Goal: Transaction & Acquisition: Purchase product/service

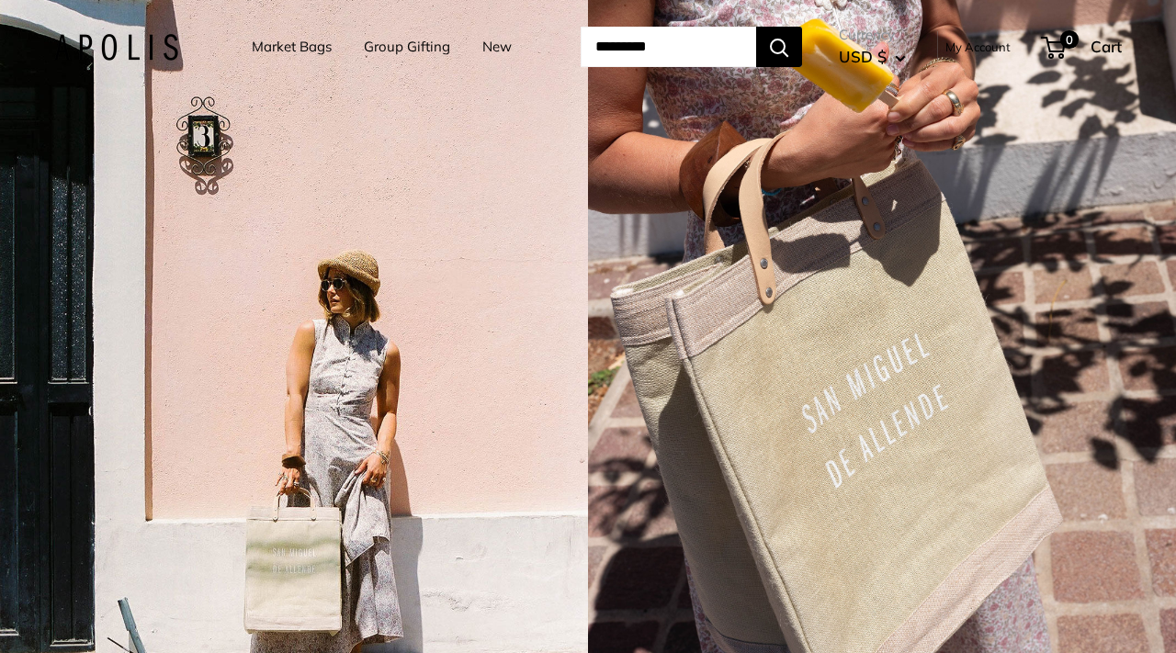
click at [266, 44] on link "Market Bags" at bounding box center [292, 47] width 80 height 26
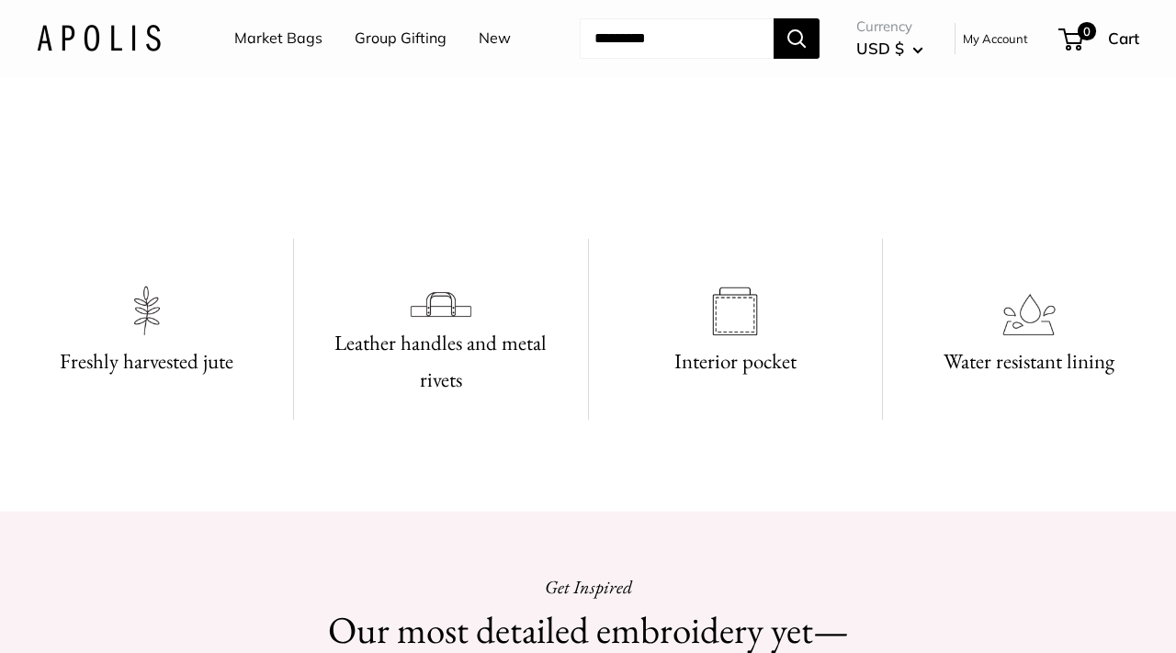
scroll to position [798, 0]
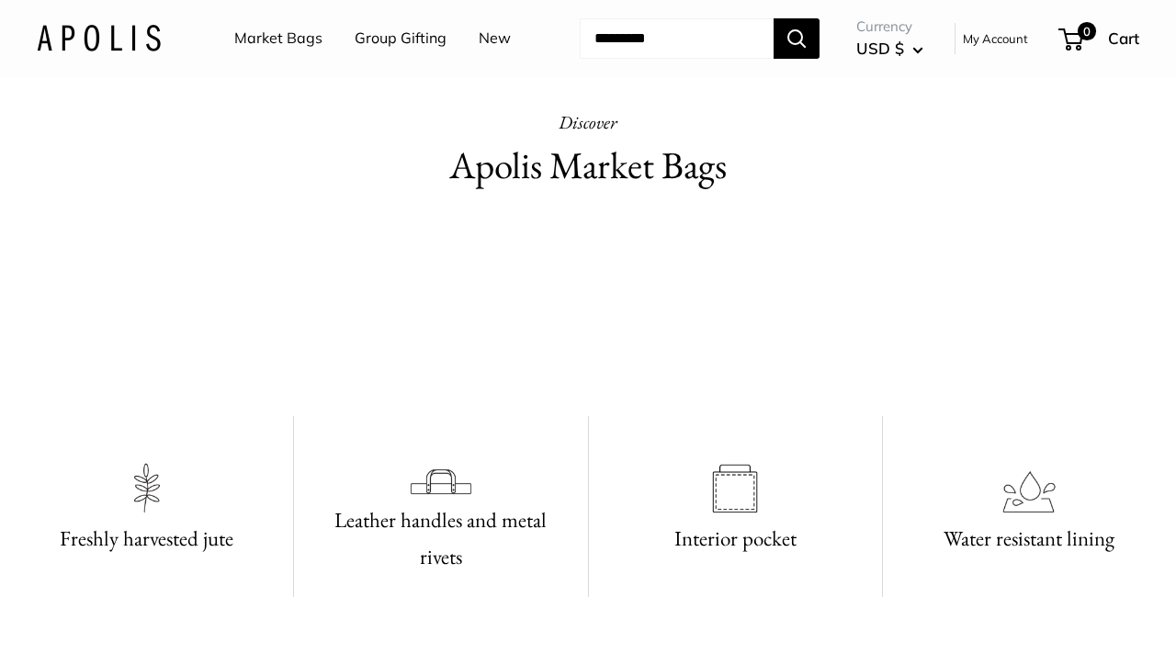
click at [280, 36] on link "Market Bags" at bounding box center [278, 39] width 88 height 28
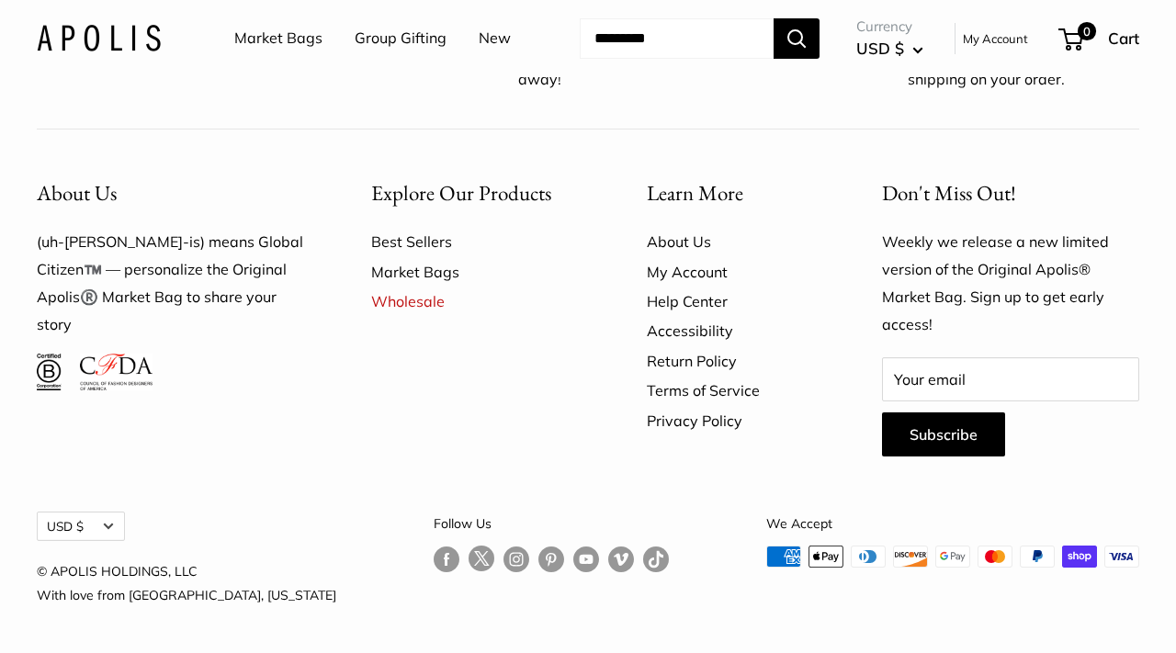
scroll to position [4549, 0]
click at [115, 37] on img at bounding box center [99, 38] width 124 height 27
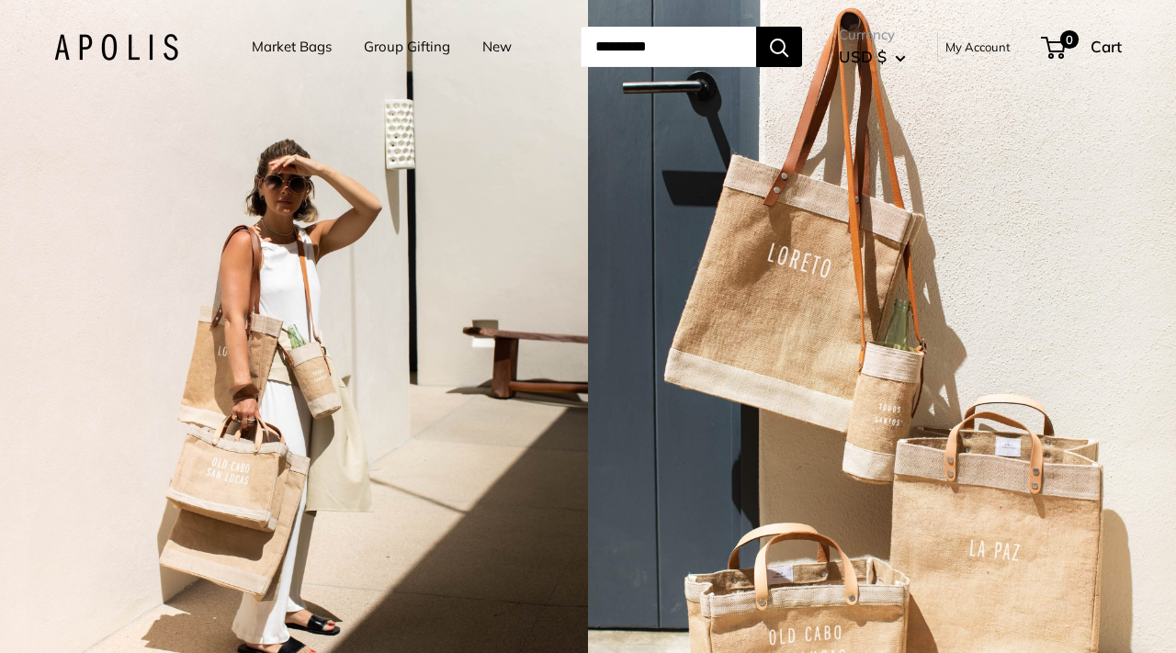
click at [299, 41] on link "Market Bags" at bounding box center [292, 47] width 80 height 26
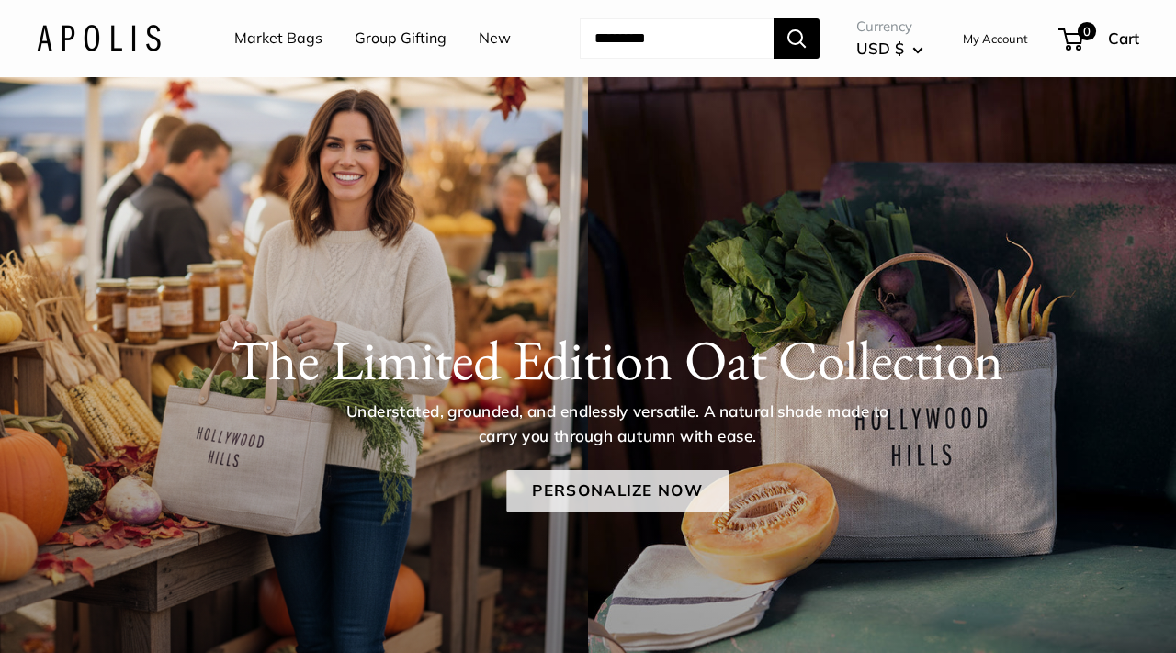
click at [551, 491] on link "Personalize Now" at bounding box center [617, 491] width 222 height 42
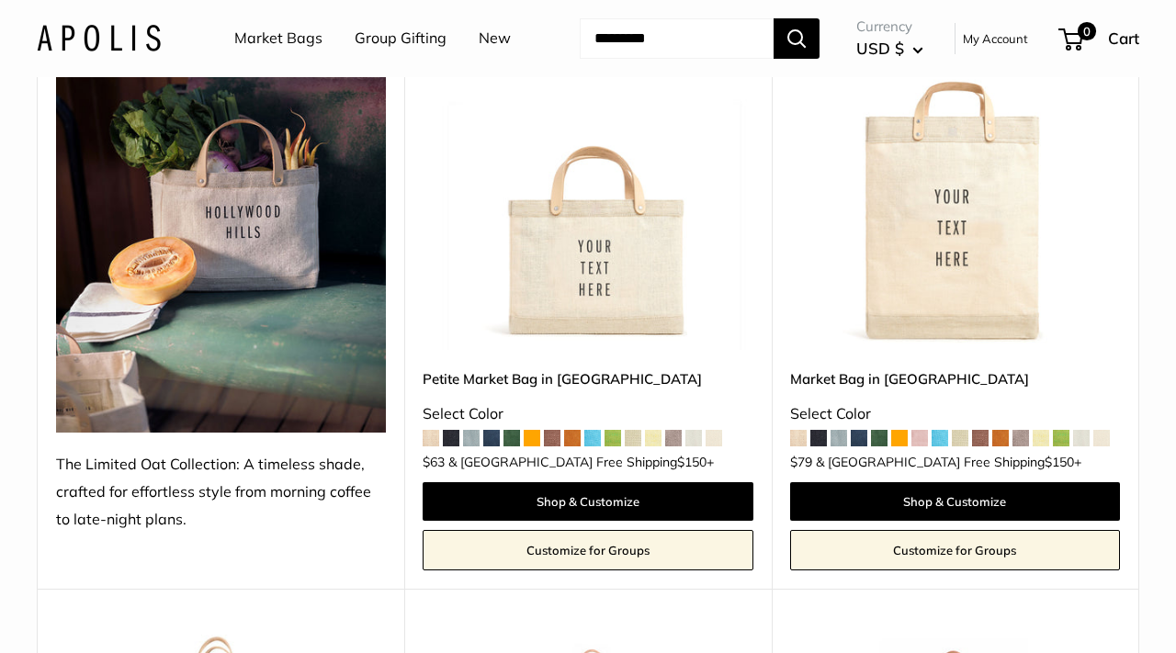
scroll to position [318, 0]
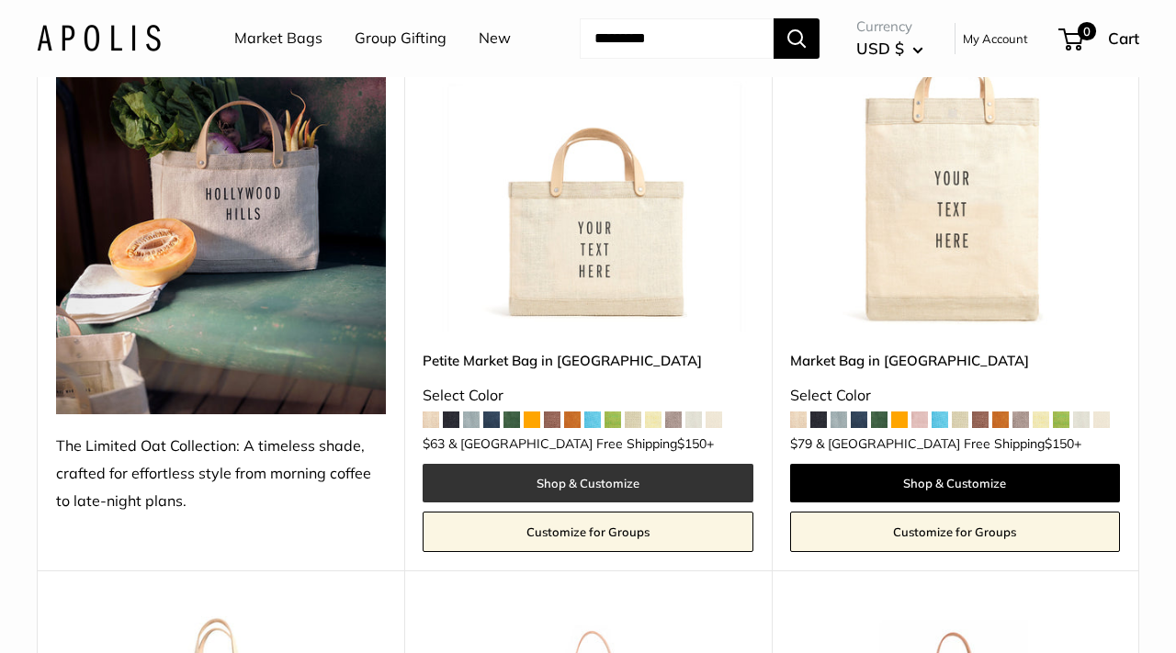
click at [533, 489] on link "Shop & Customize" at bounding box center [588, 483] width 330 height 39
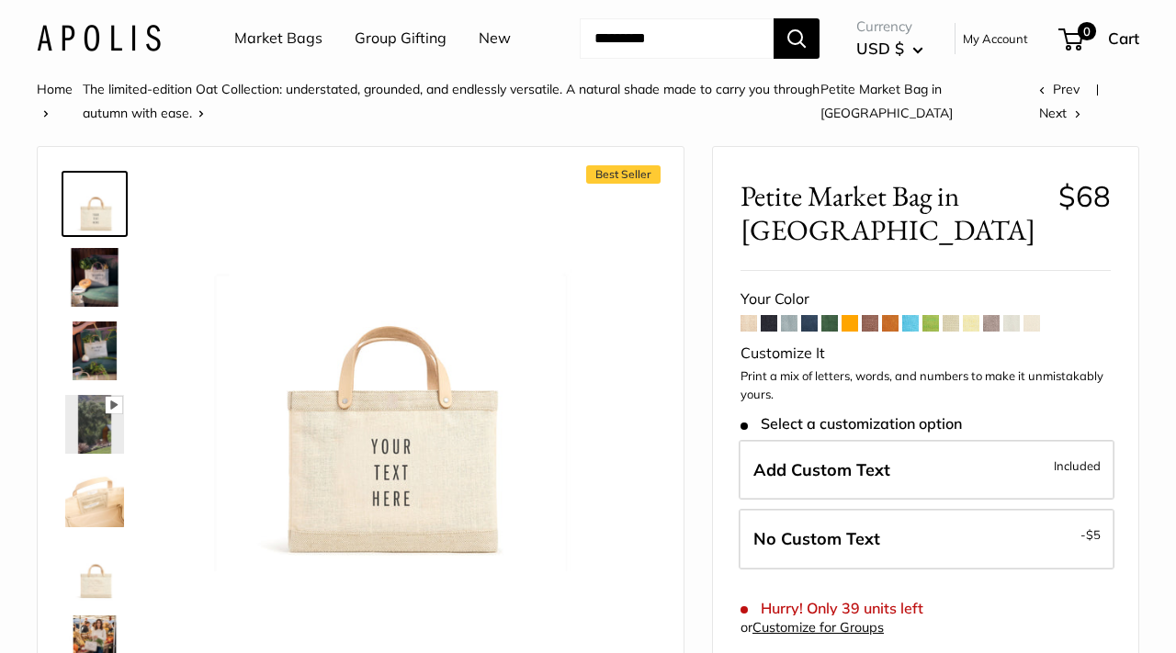
click at [102, 286] on img at bounding box center [94, 277] width 59 height 59
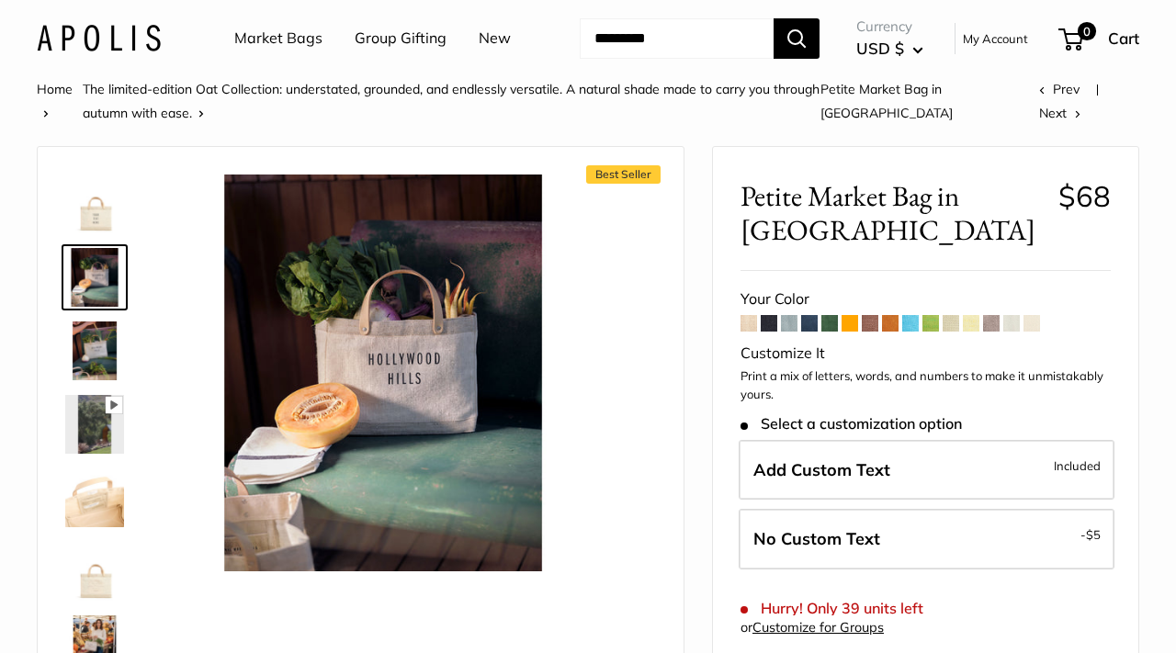
click at [87, 344] on img at bounding box center [94, 350] width 59 height 59
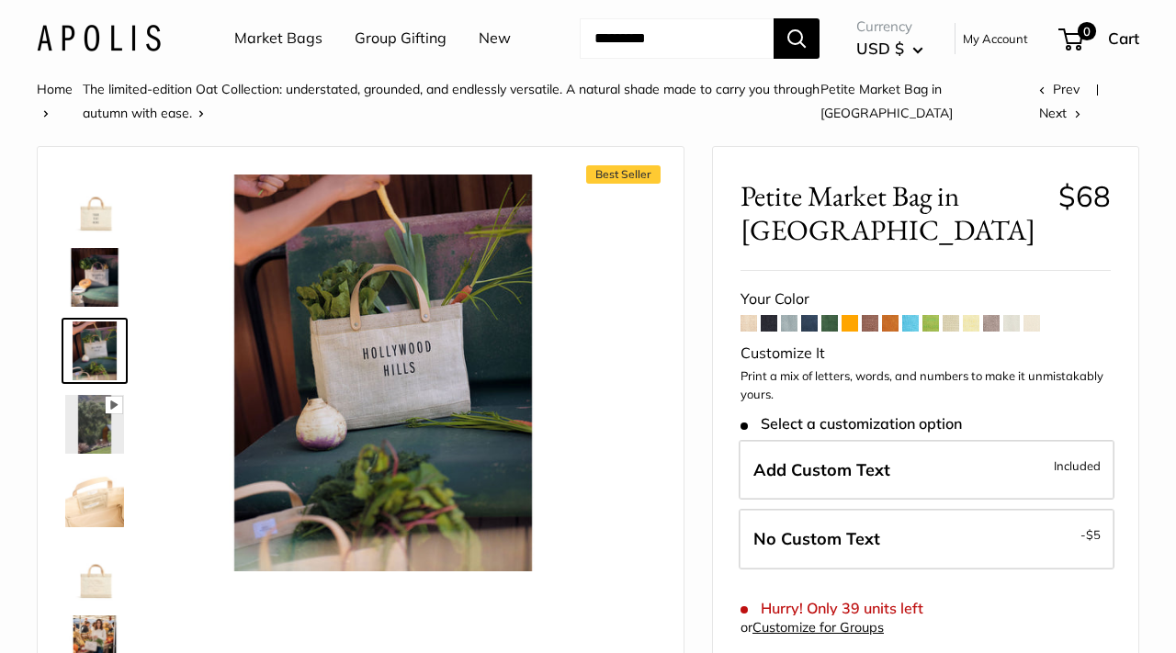
click at [87, 490] on img at bounding box center [94, 497] width 59 height 59
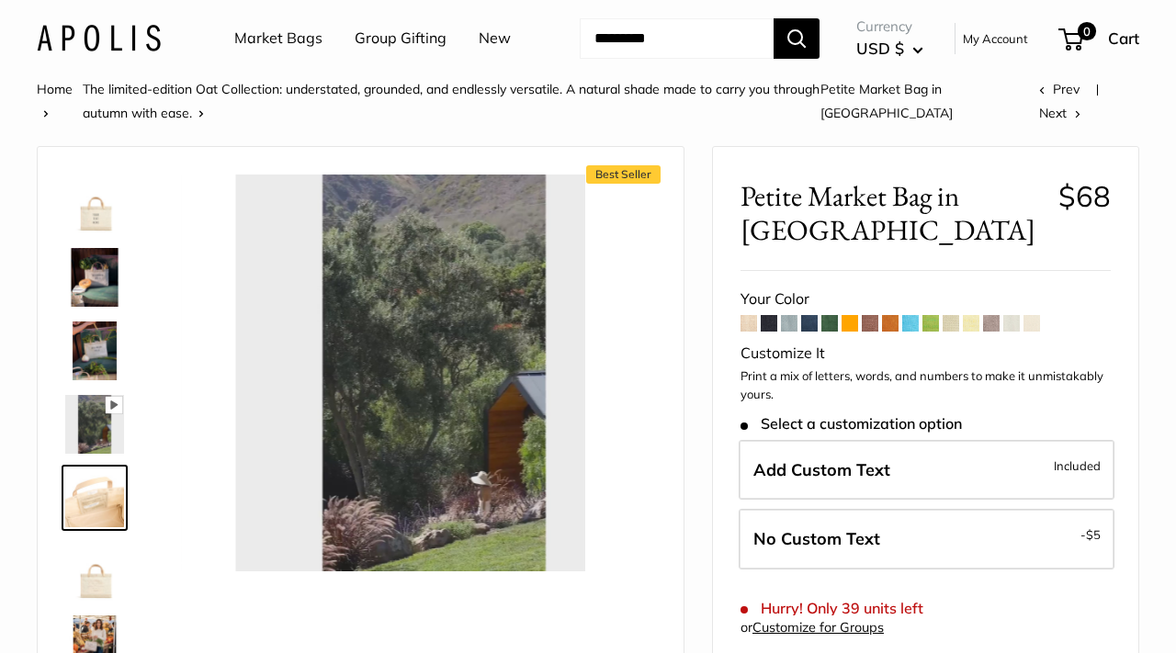
scroll to position [44, 0]
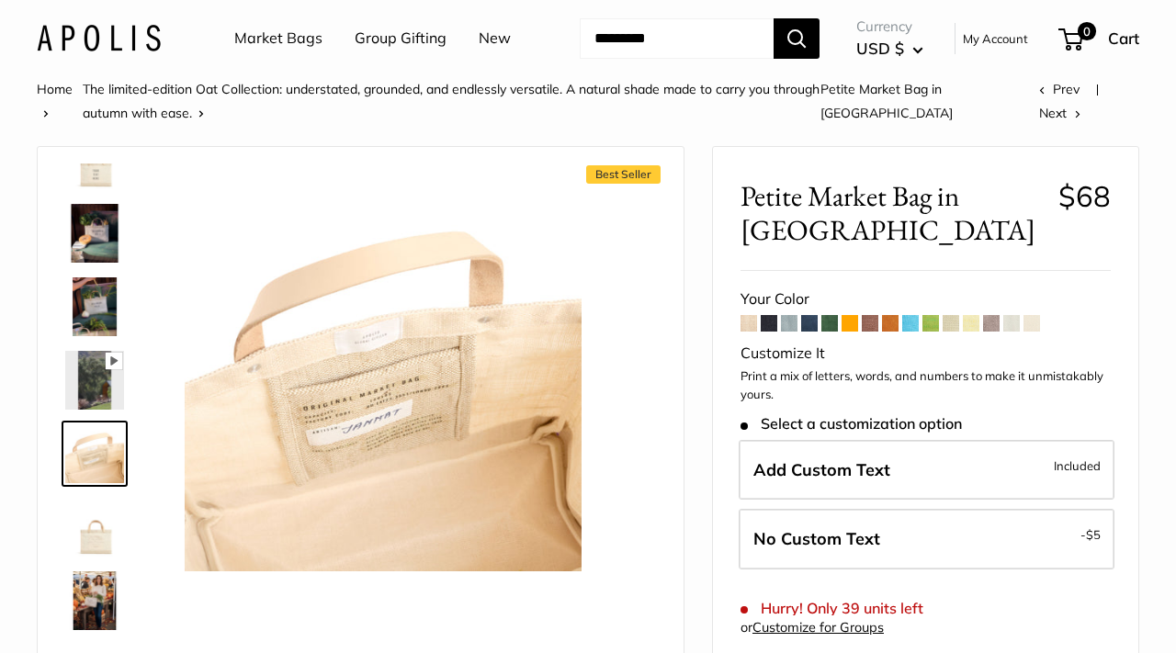
click at [86, 535] on img at bounding box center [94, 527] width 59 height 59
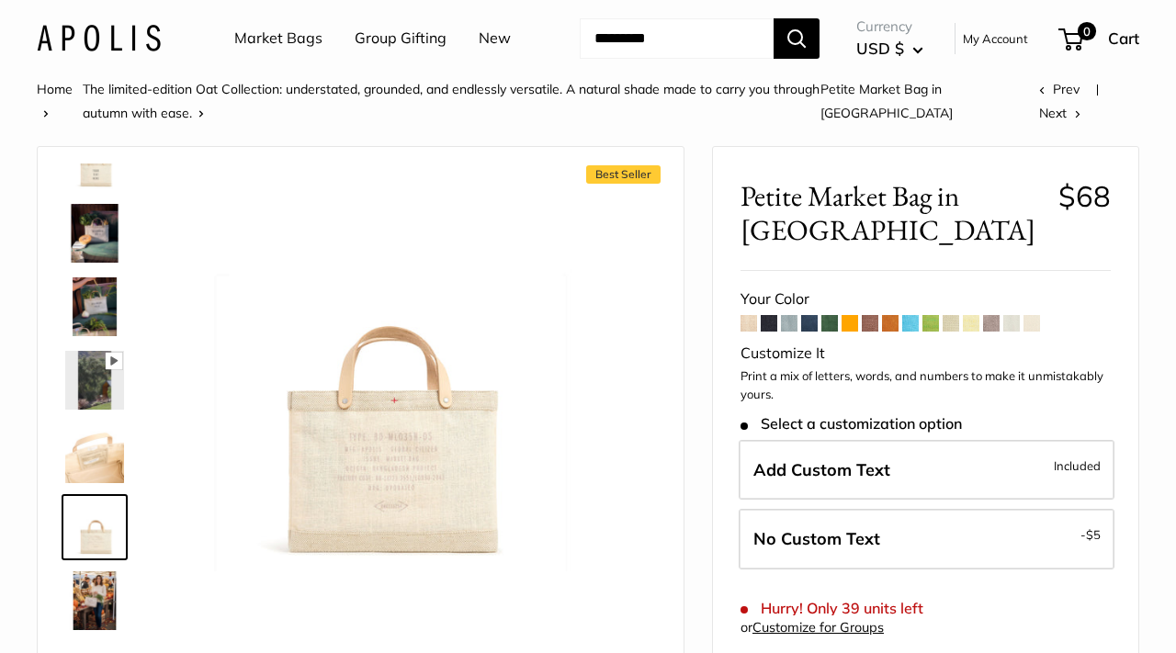
click at [84, 607] on img at bounding box center [94, 600] width 59 height 59
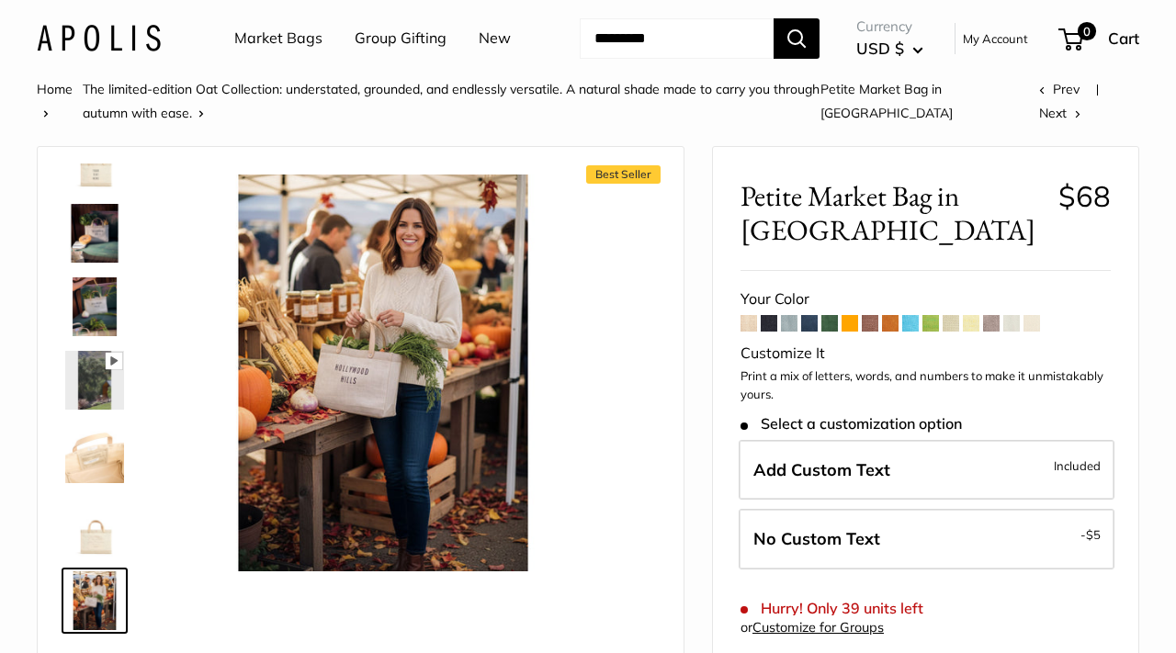
click at [86, 175] on img at bounding box center [94, 159] width 59 height 59
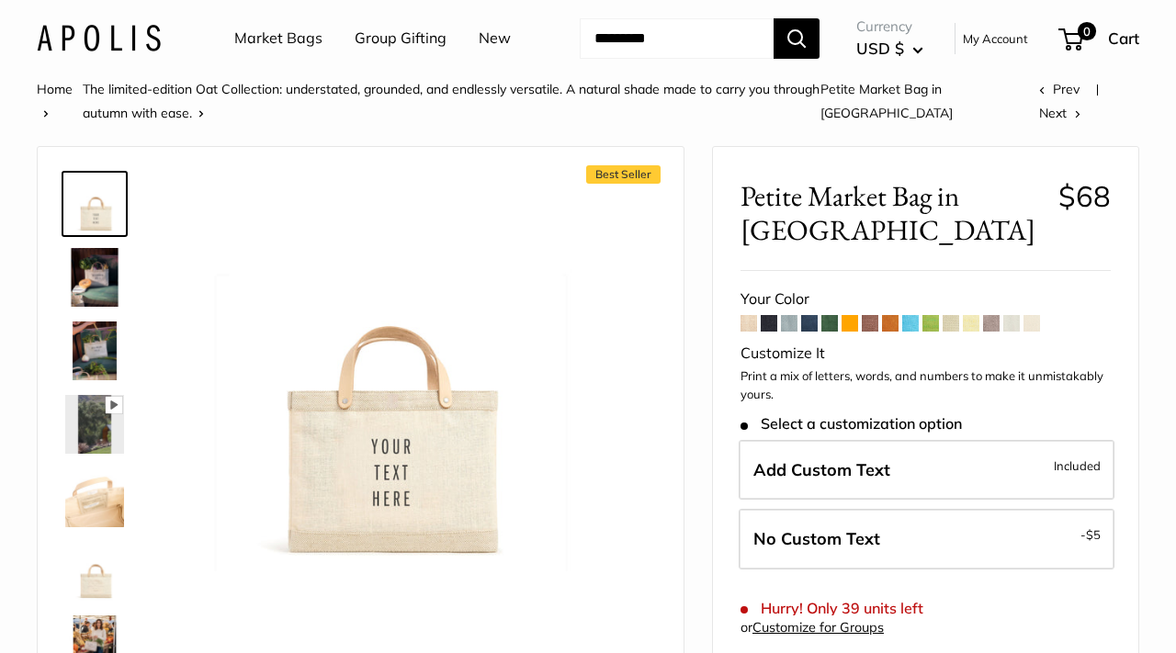
click at [808, 315] on span at bounding box center [809, 323] width 17 height 17
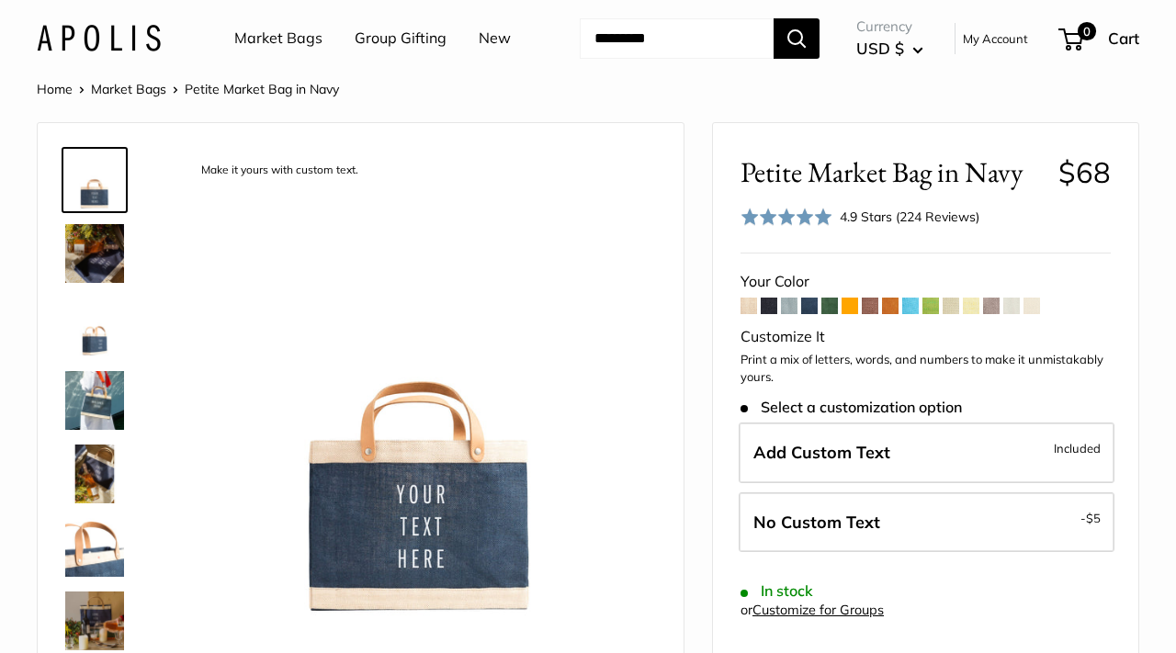
click at [829, 305] on span at bounding box center [829, 306] width 17 height 17
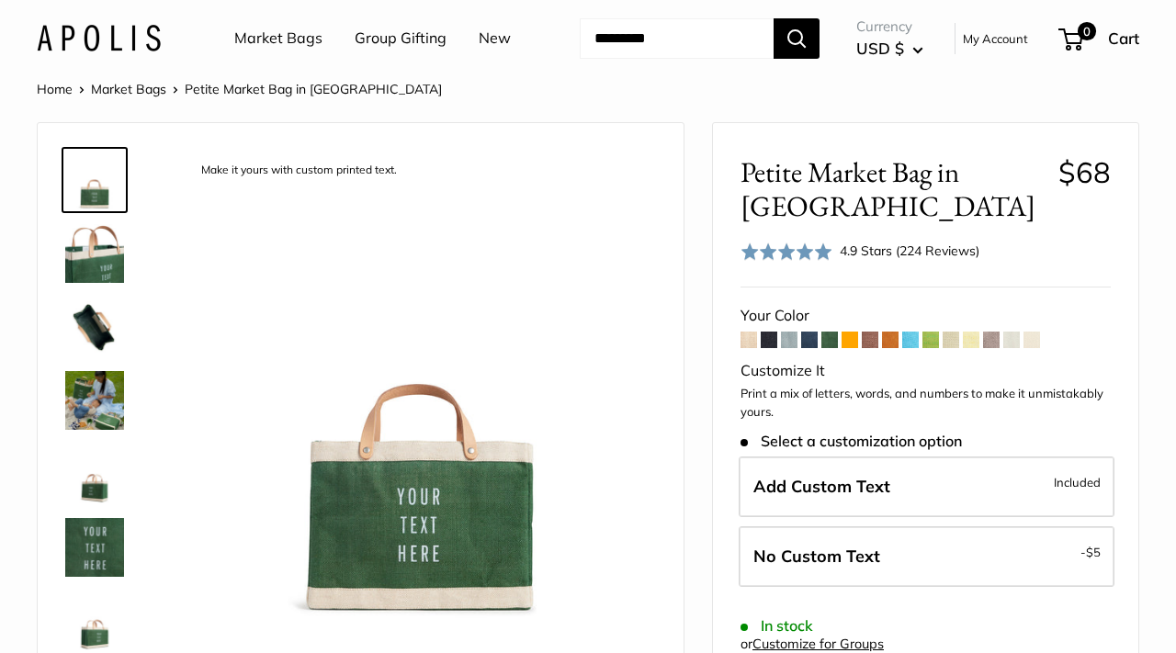
click at [851, 343] on span at bounding box center [849, 340] width 17 height 17
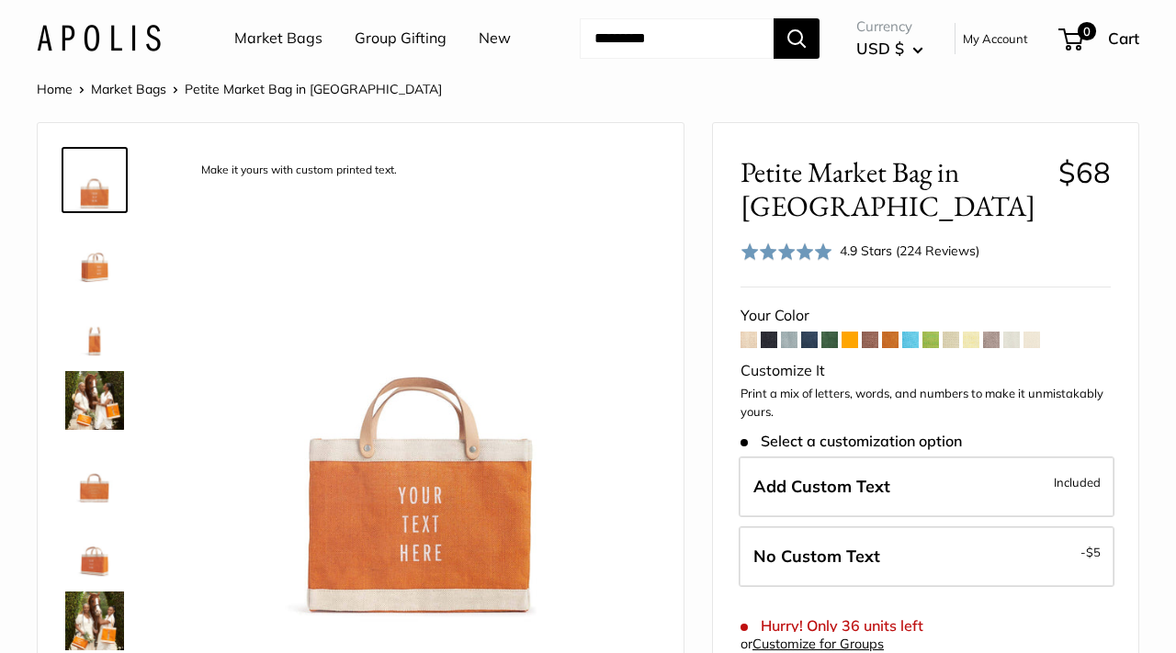
click at [1014, 332] on span at bounding box center [1011, 340] width 17 height 17
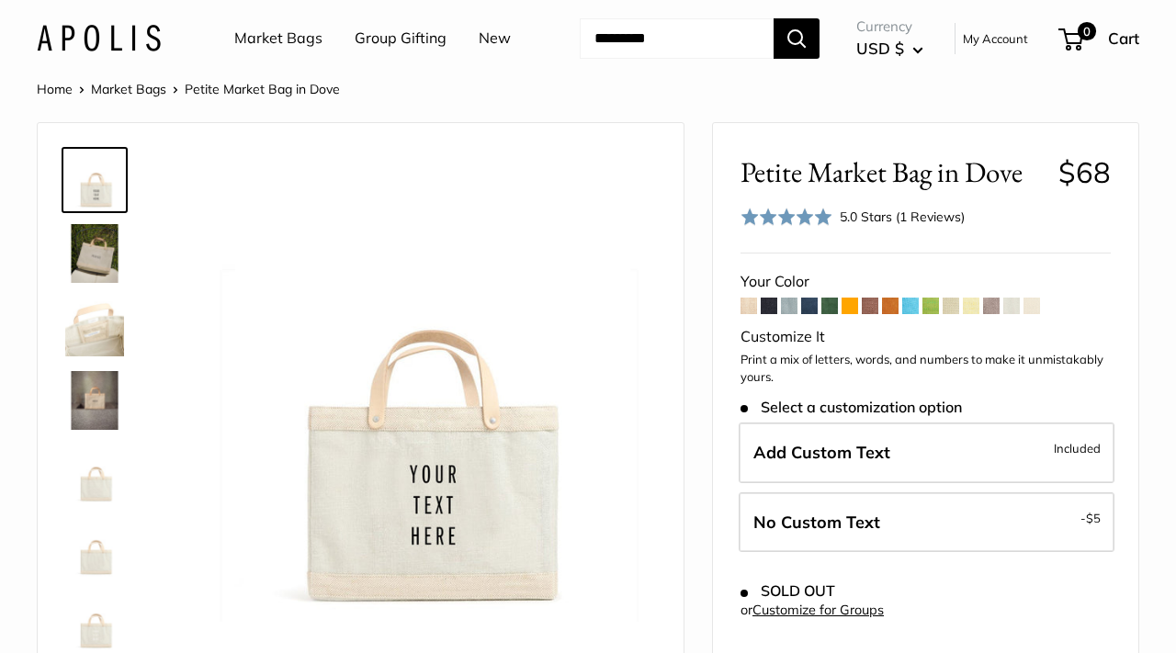
click at [953, 308] on span at bounding box center [950, 306] width 17 height 17
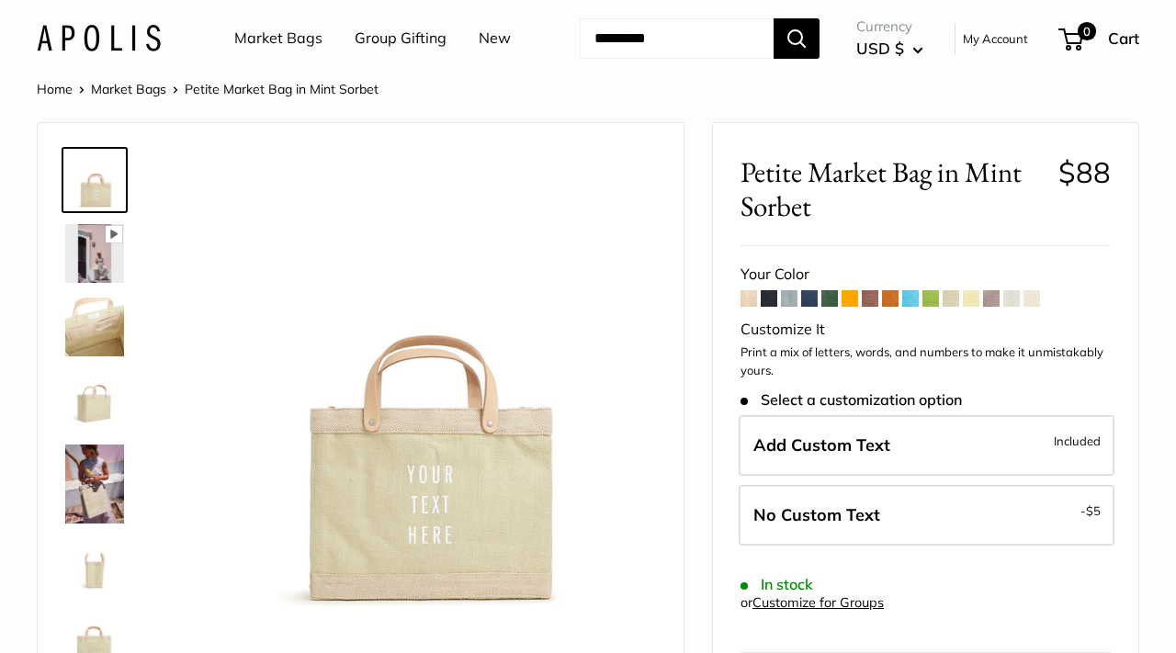
click at [894, 303] on span at bounding box center [890, 298] width 17 height 17
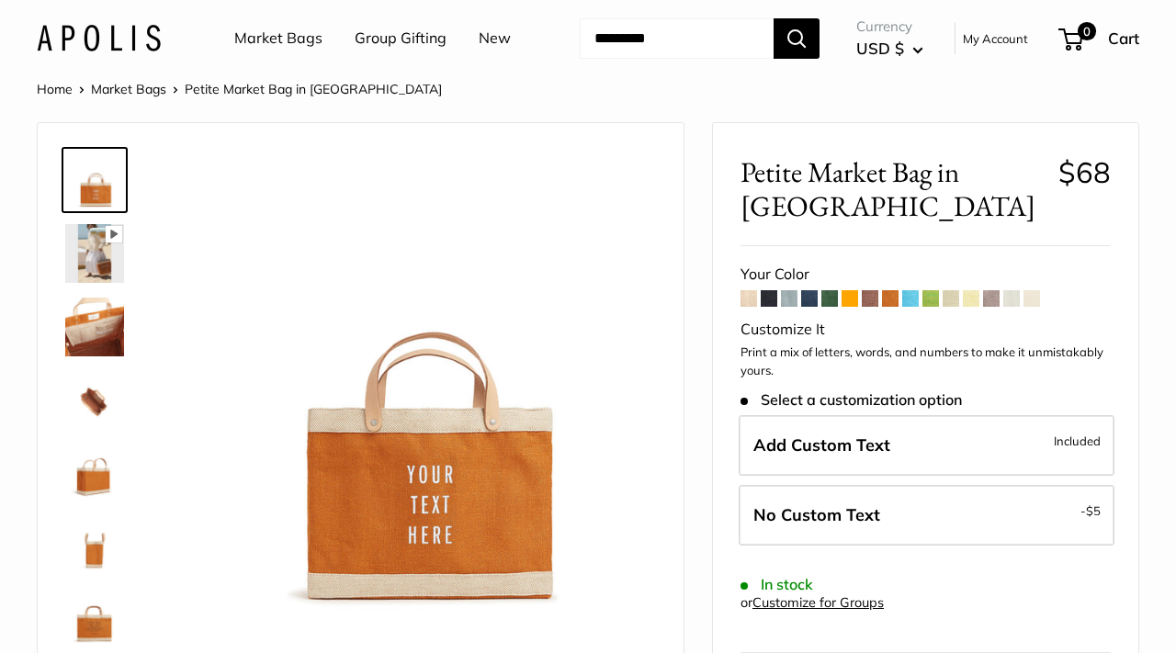
click at [853, 299] on span at bounding box center [849, 298] width 17 height 17
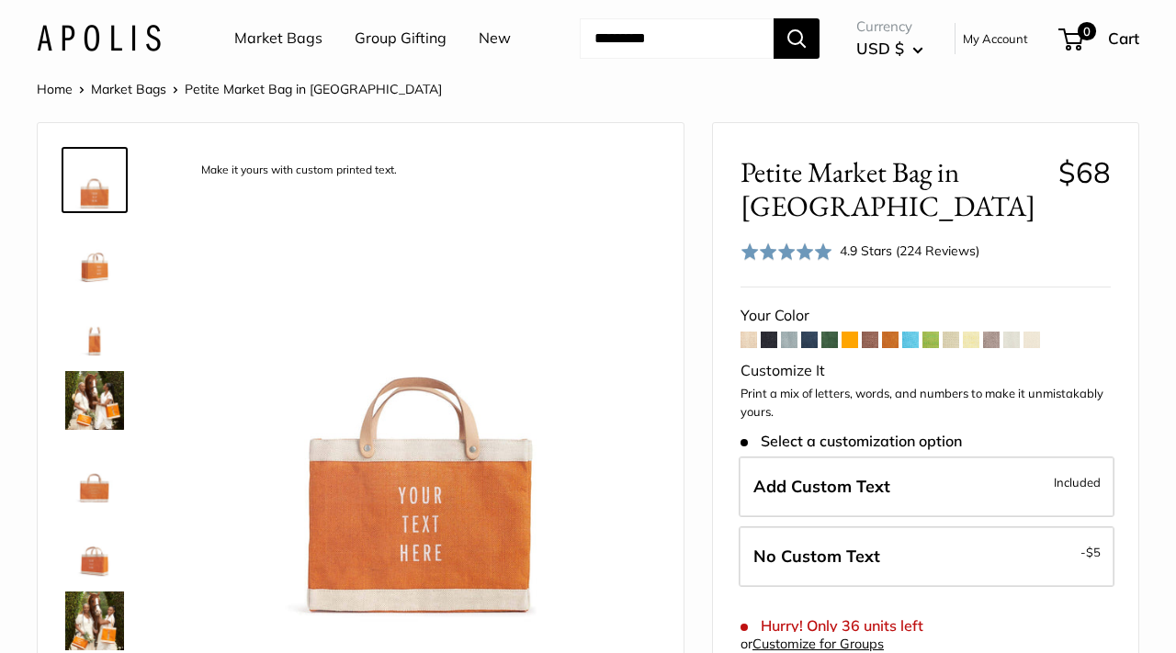
click at [811, 332] on span at bounding box center [809, 340] width 17 height 17
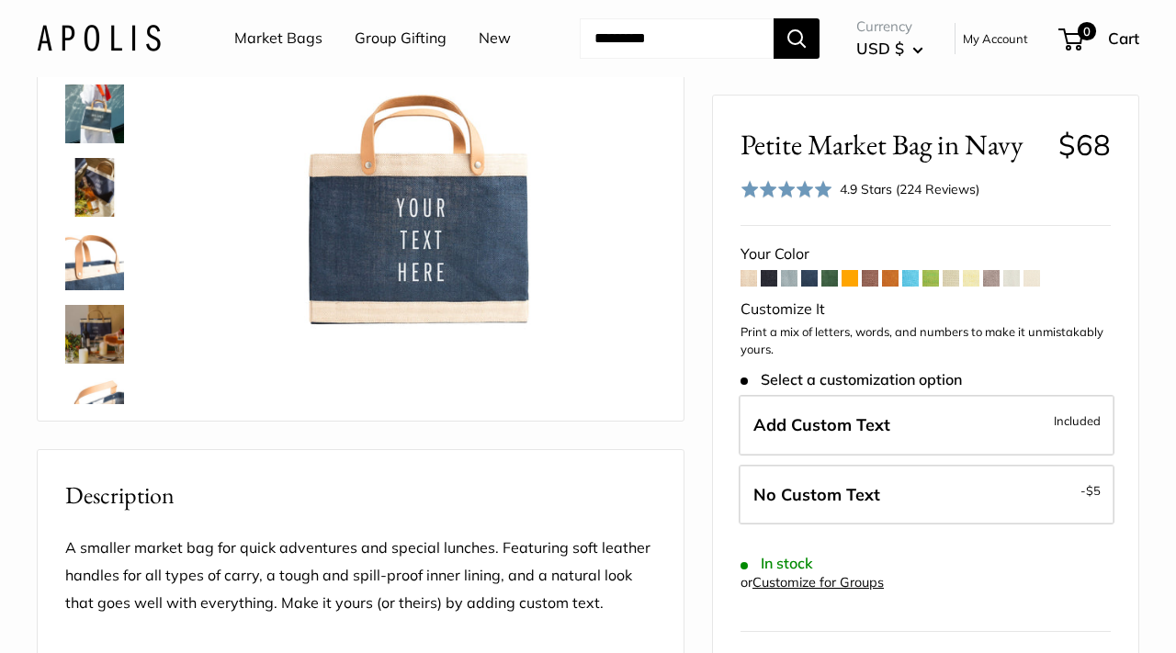
scroll to position [282, 0]
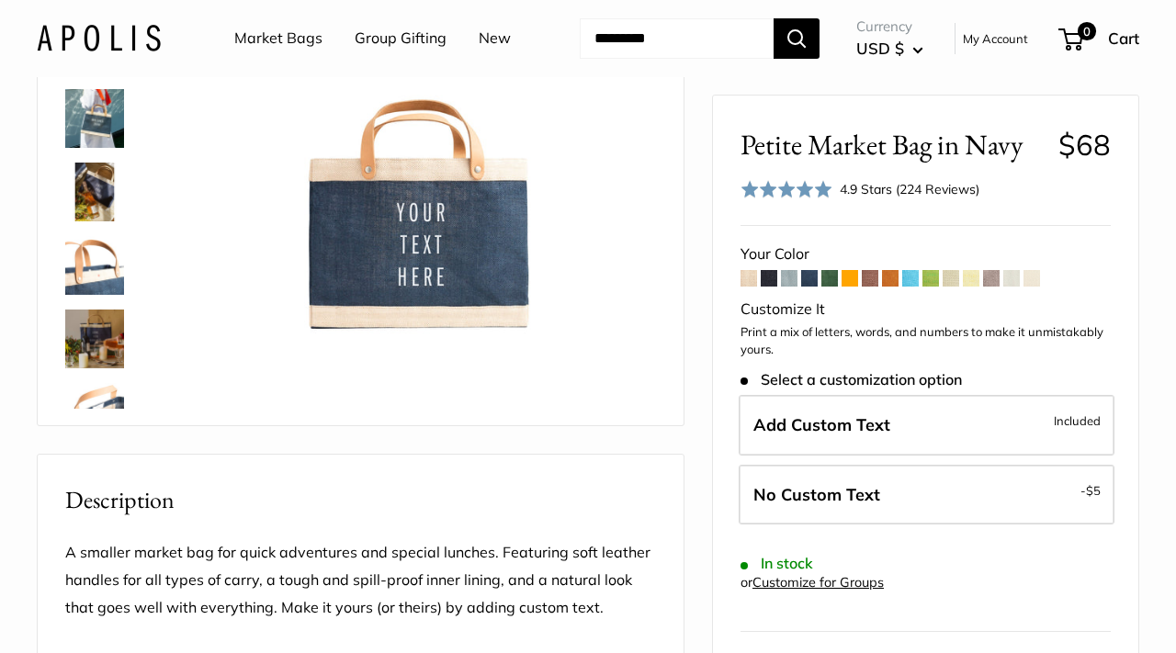
click at [794, 278] on span at bounding box center [789, 278] width 17 height 17
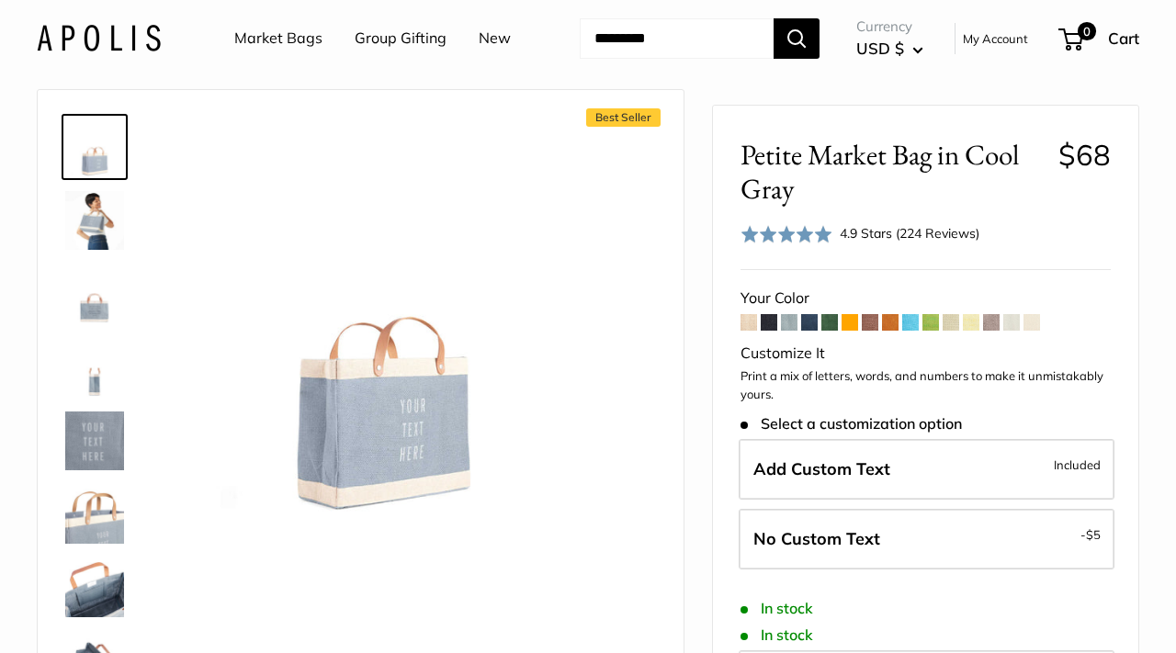
scroll to position [36, 0]
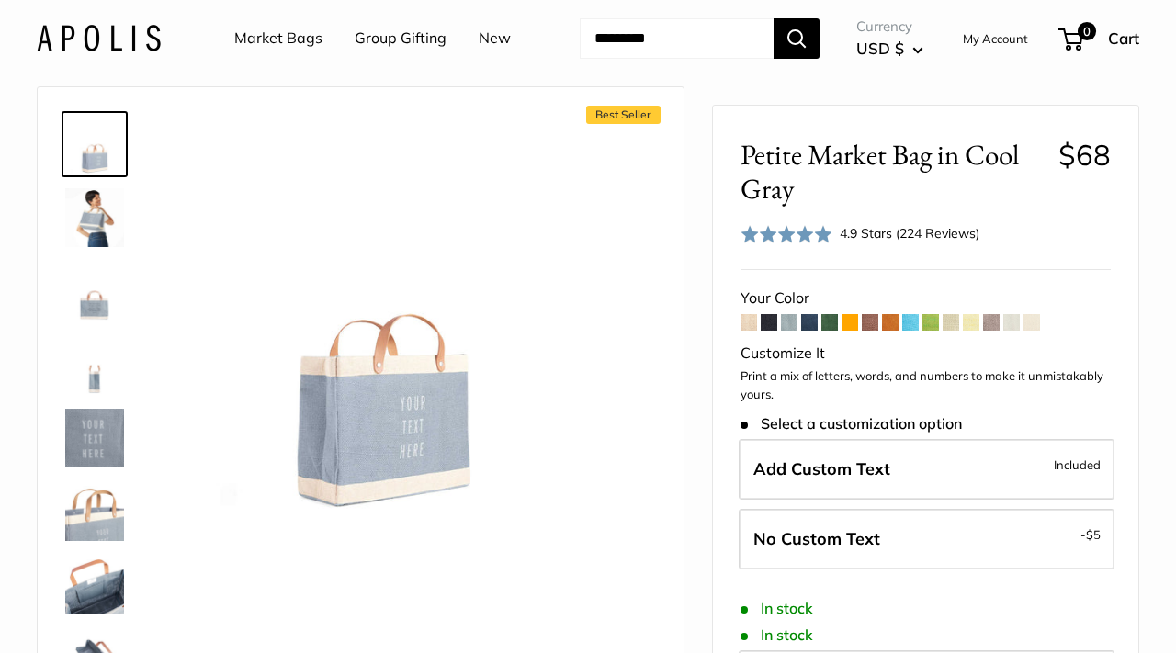
click at [768, 324] on span at bounding box center [769, 322] width 17 height 17
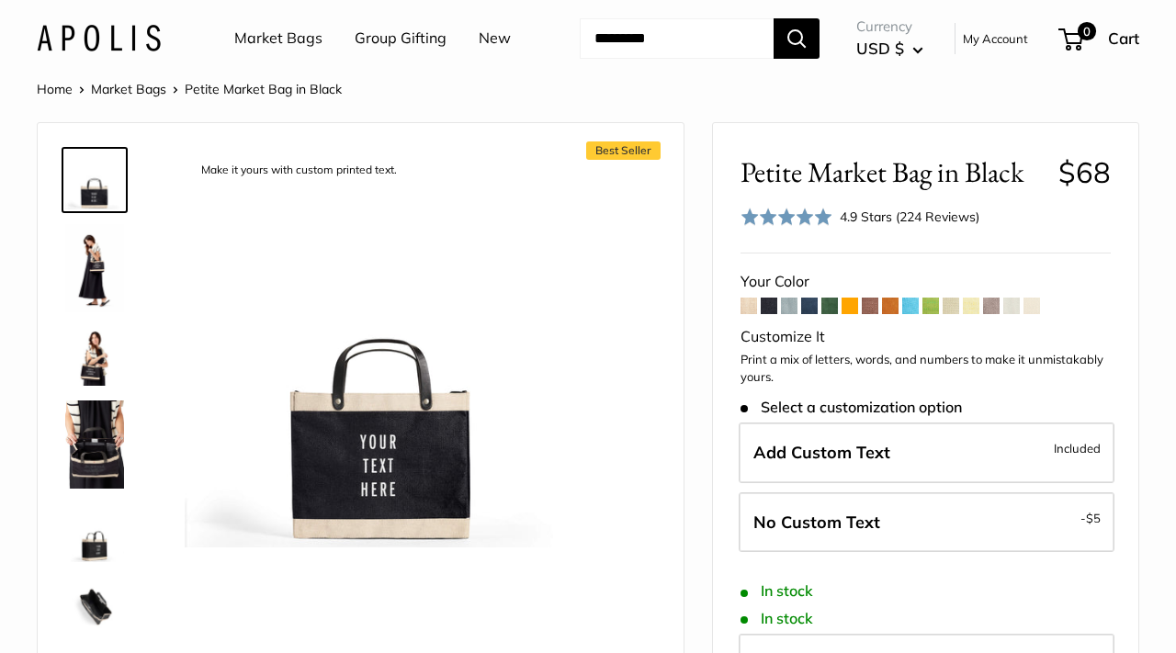
click at [809, 309] on span at bounding box center [809, 306] width 17 height 17
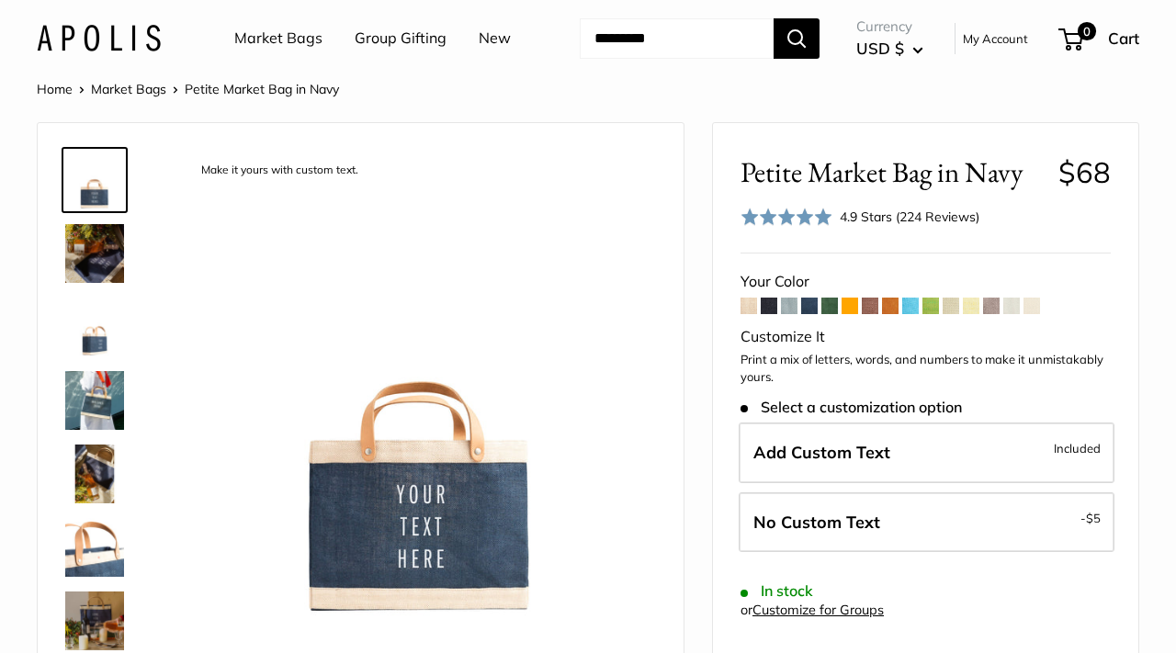
click at [829, 310] on span at bounding box center [829, 306] width 17 height 17
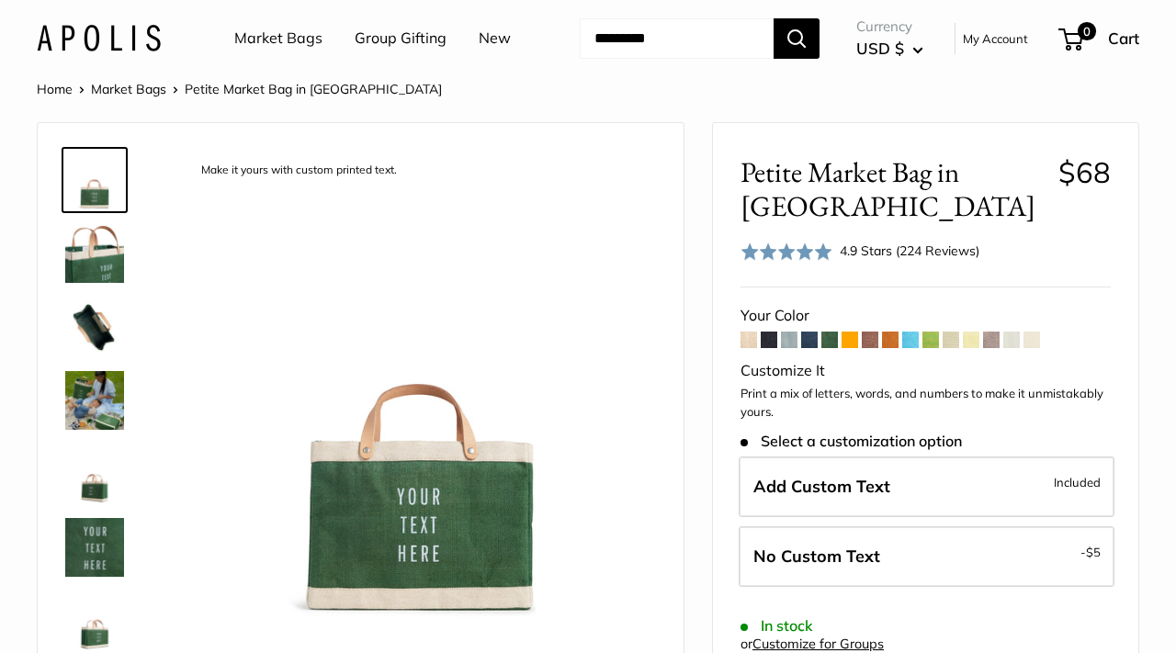
click at [875, 344] on span at bounding box center [870, 340] width 17 height 17
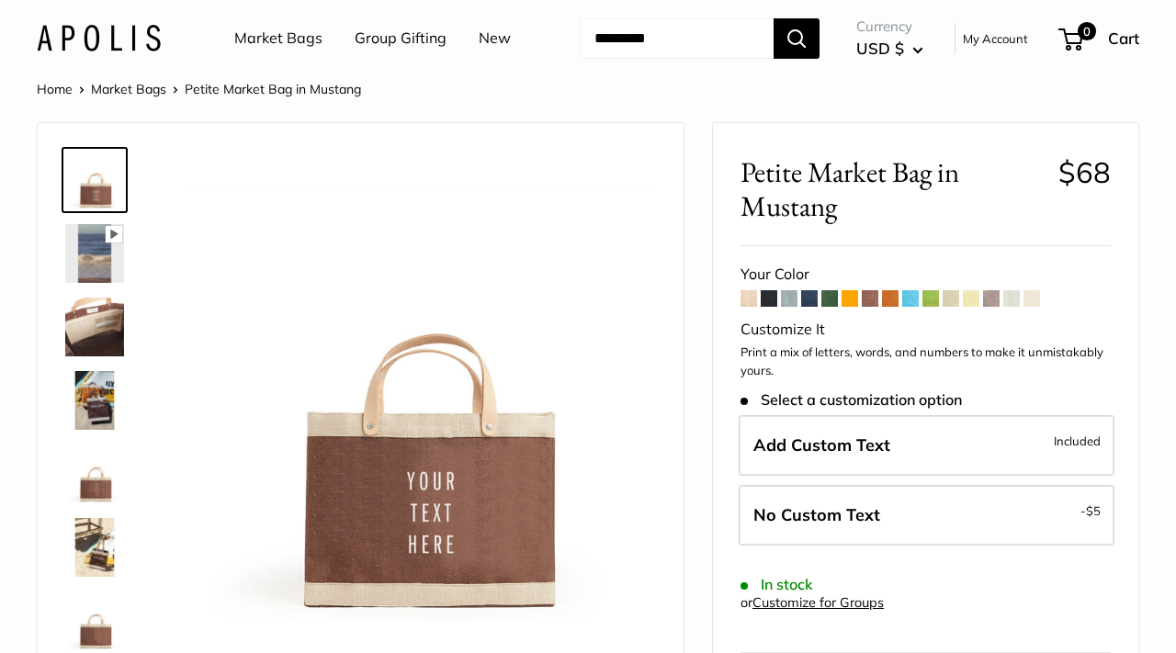
click at [889, 298] on span at bounding box center [890, 298] width 17 height 17
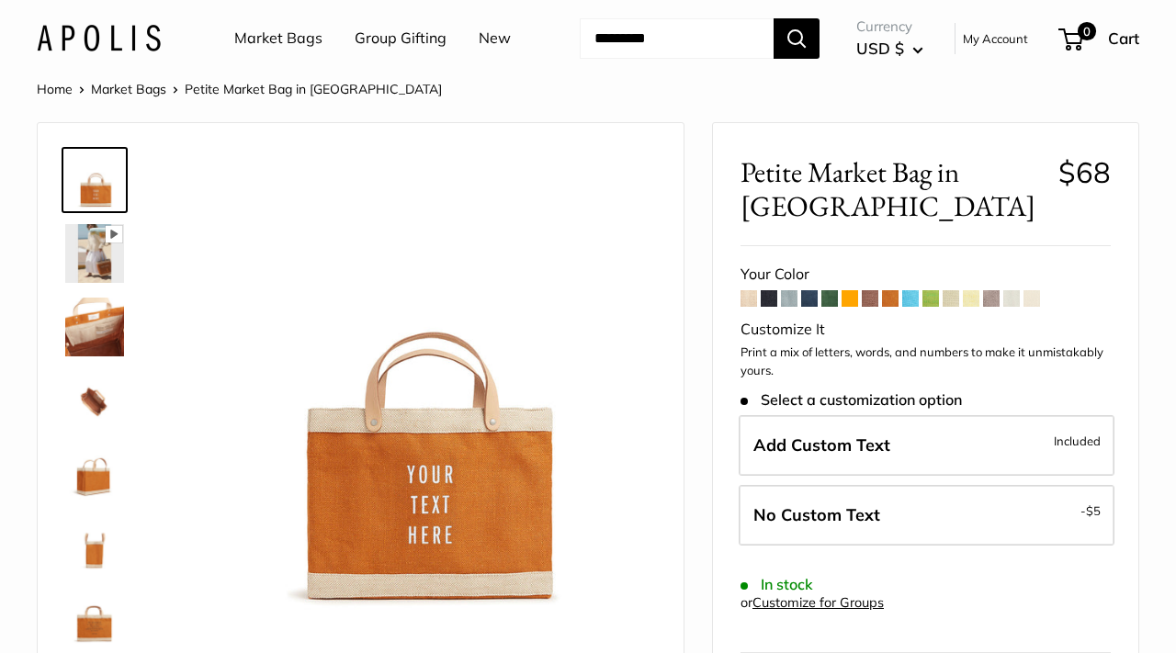
click at [954, 301] on span at bounding box center [950, 298] width 17 height 17
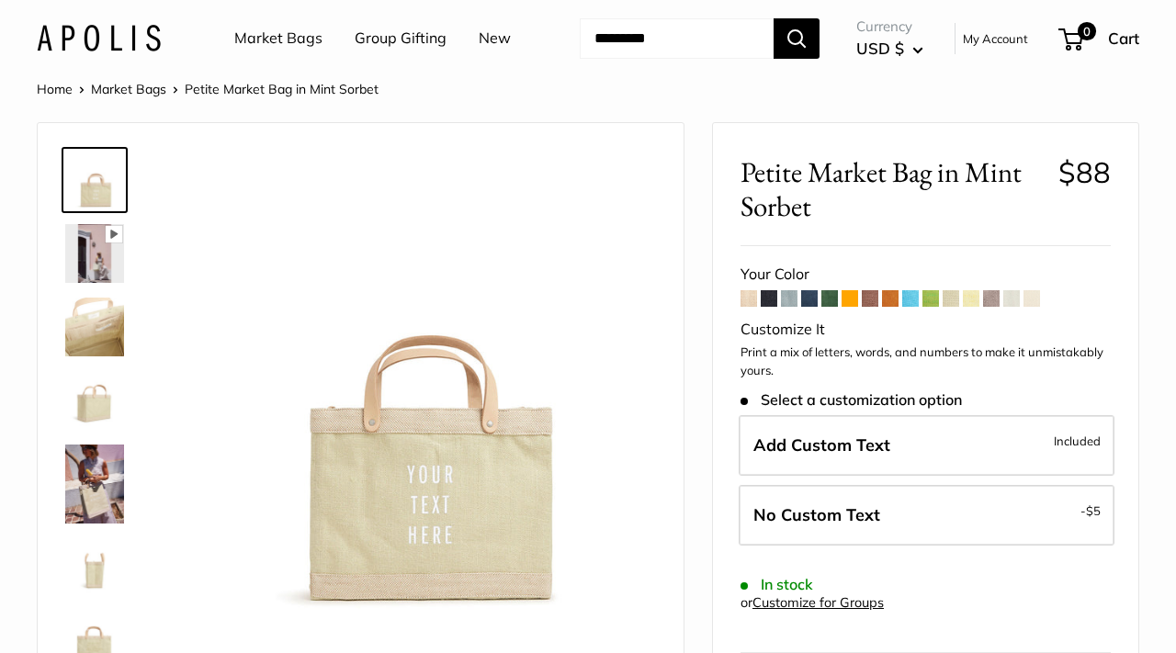
click at [979, 301] on span at bounding box center [971, 298] width 17 height 17
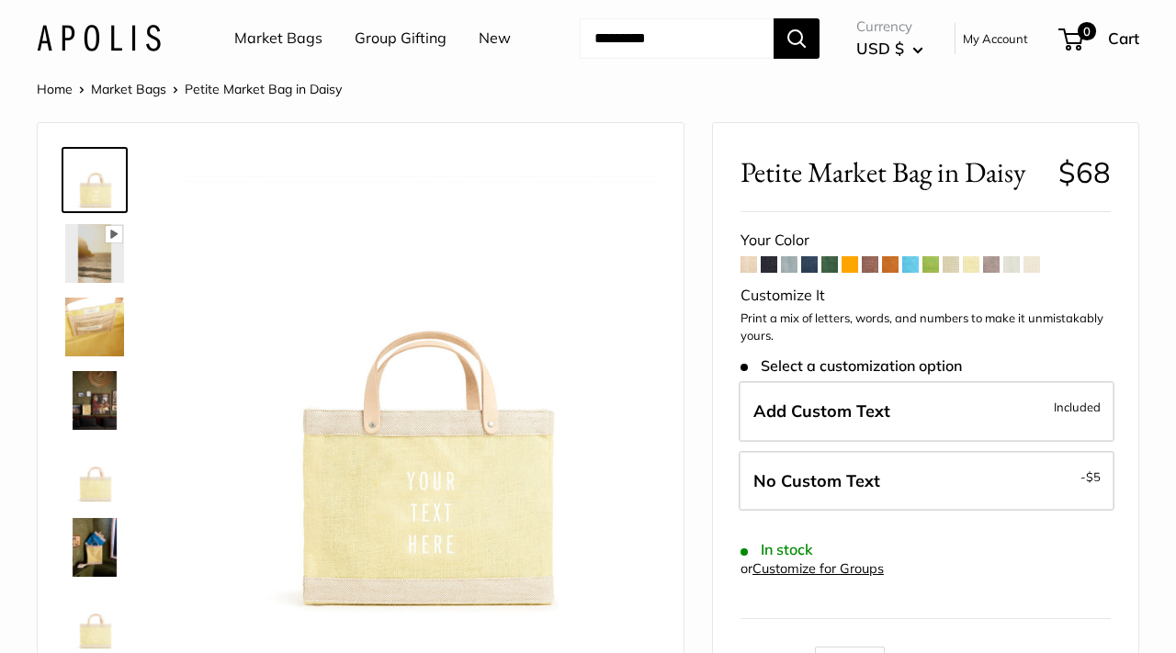
click at [994, 266] on span at bounding box center [991, 264] width 17 height 17
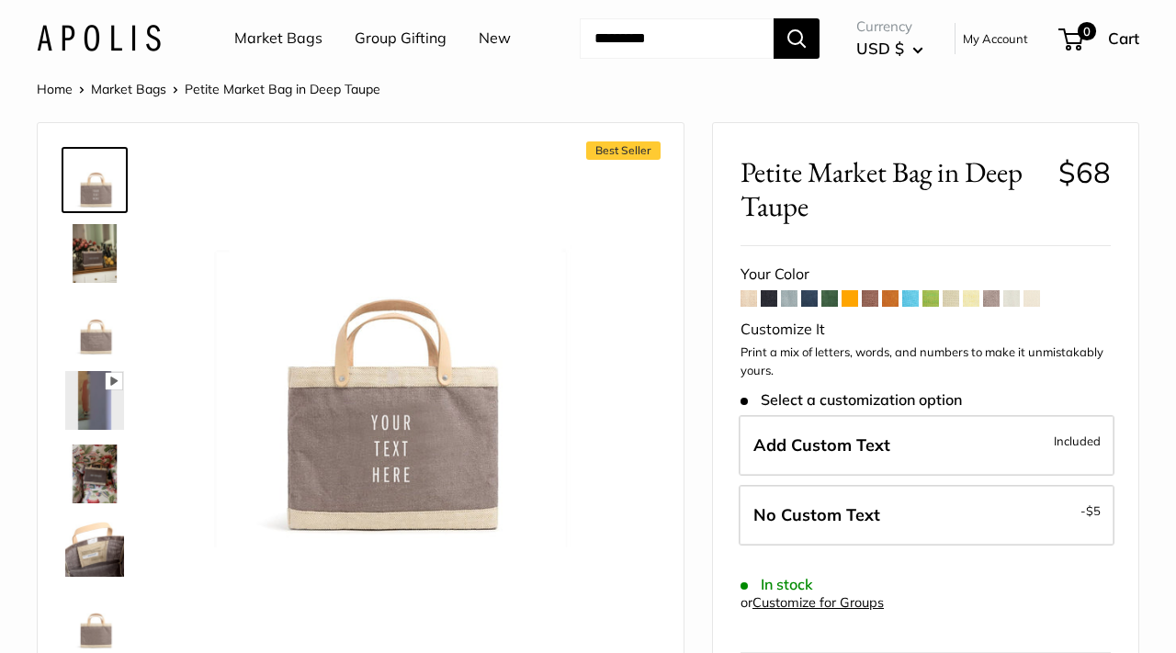
click at [104, 250] on img at bounding box center [94, 253] width 59 height 59
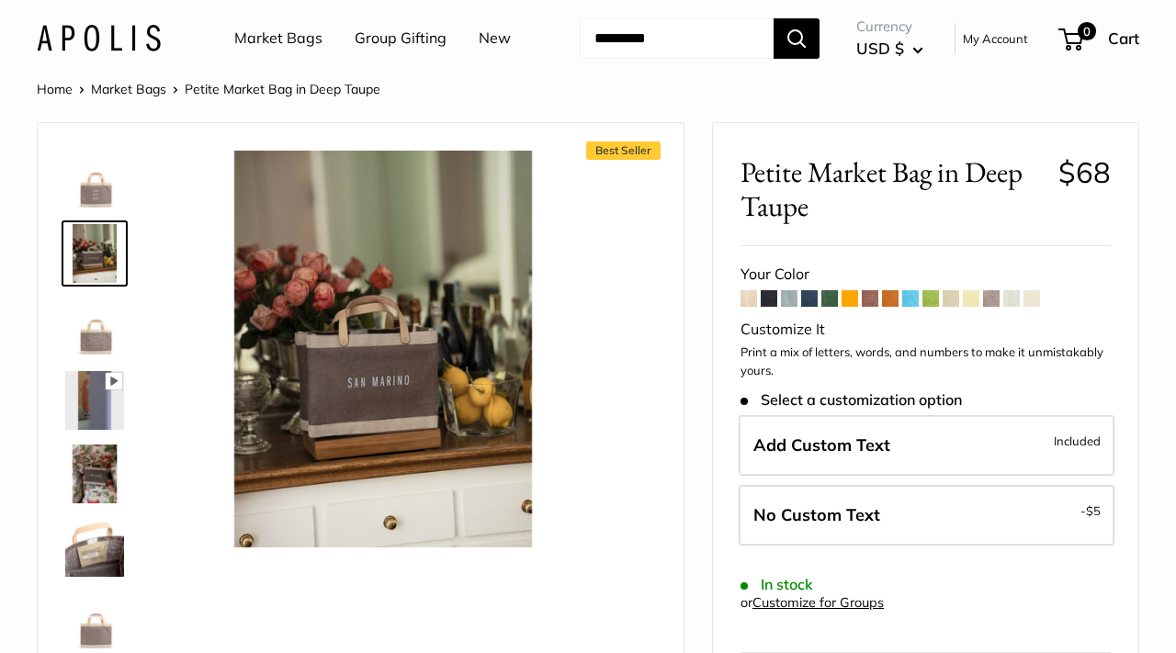
click at [85, 326] on img at bounding box center [94, 327] width 59 height 59
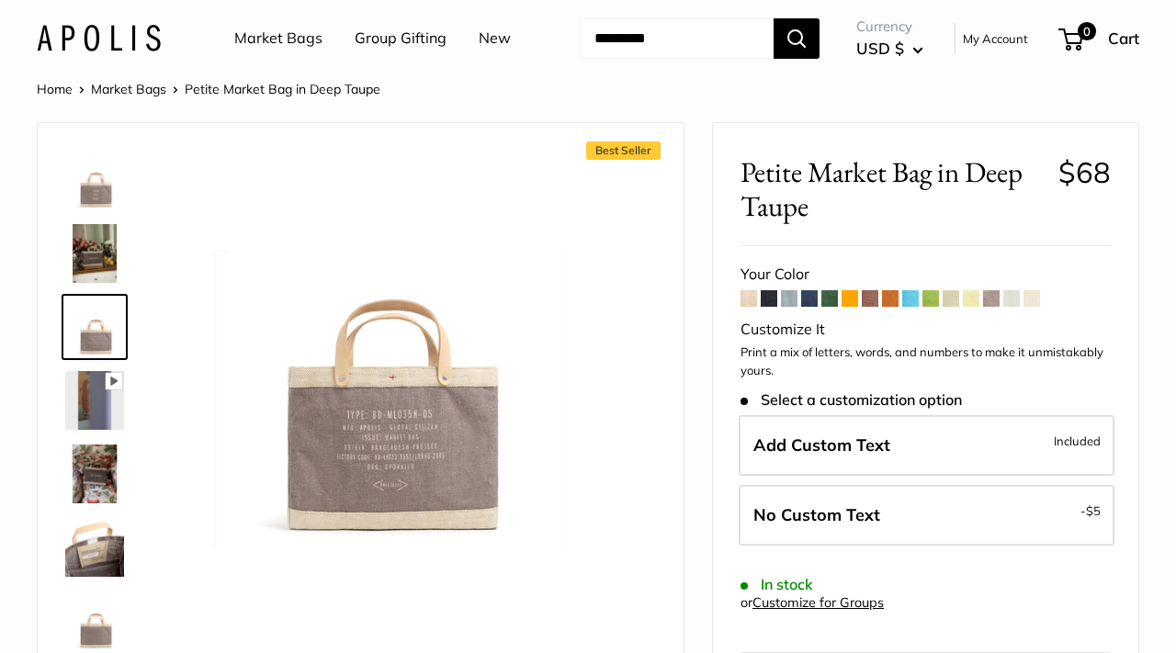
click at [95, 482] on img at bounding box center [94, 474] width 59 height 59
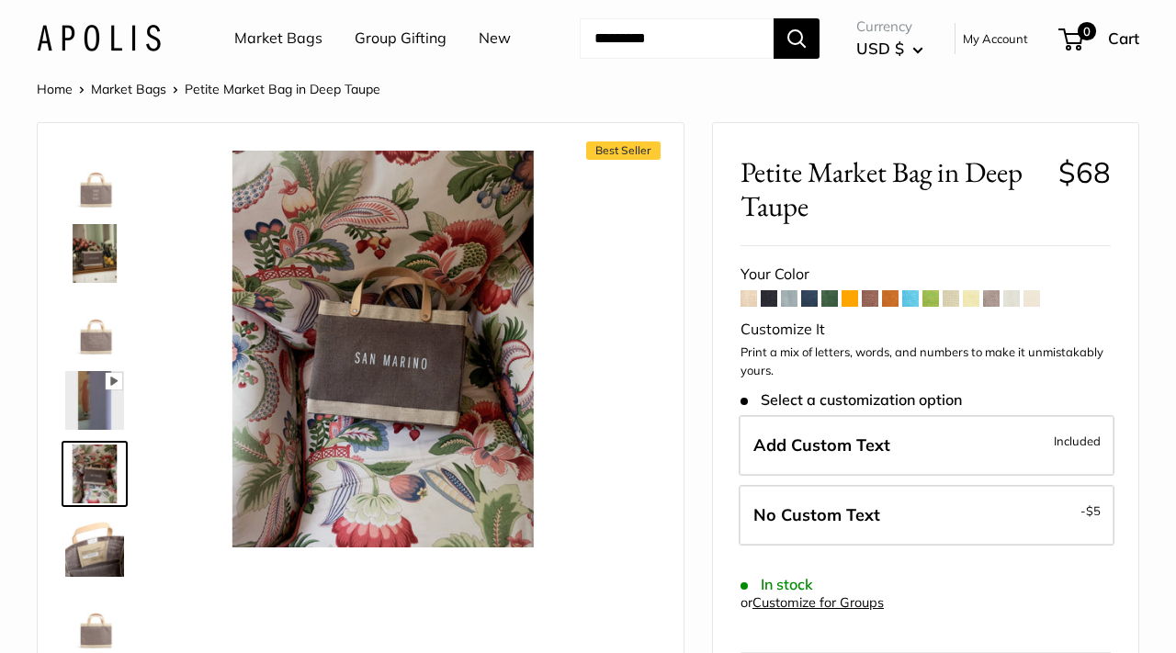
click at [85, 536] on img at bounding box center [94, 547] width 59 height 59
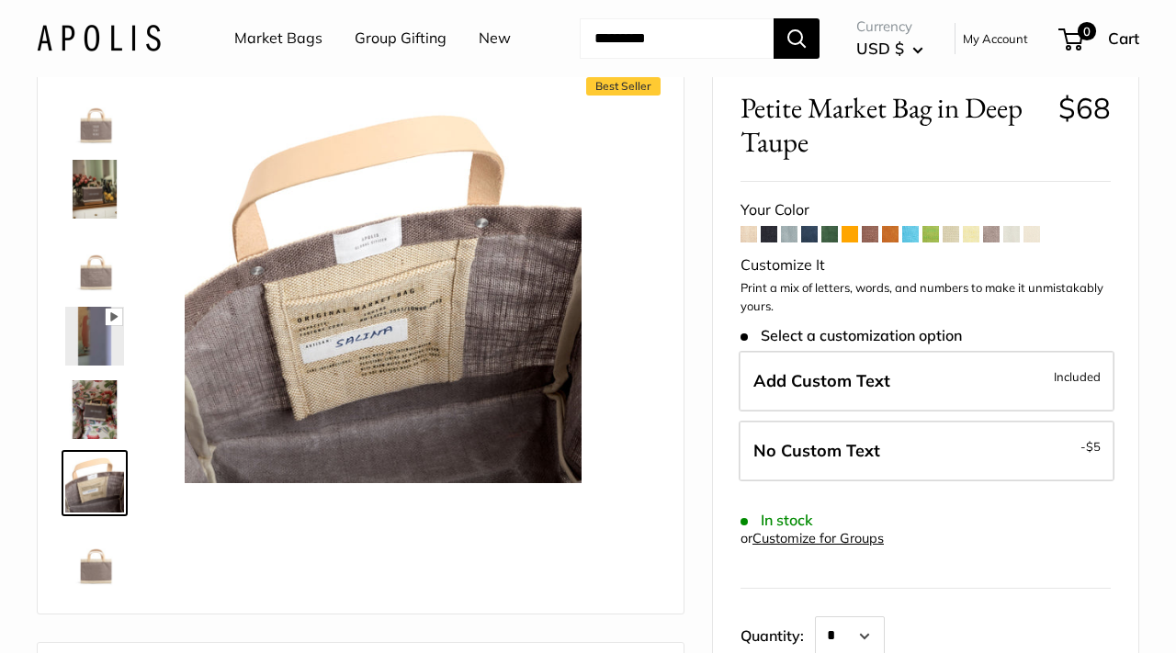
scroll to position [65, 0]
click at [87, 557] on img at bounding box center [94, 555] width 59 height 59
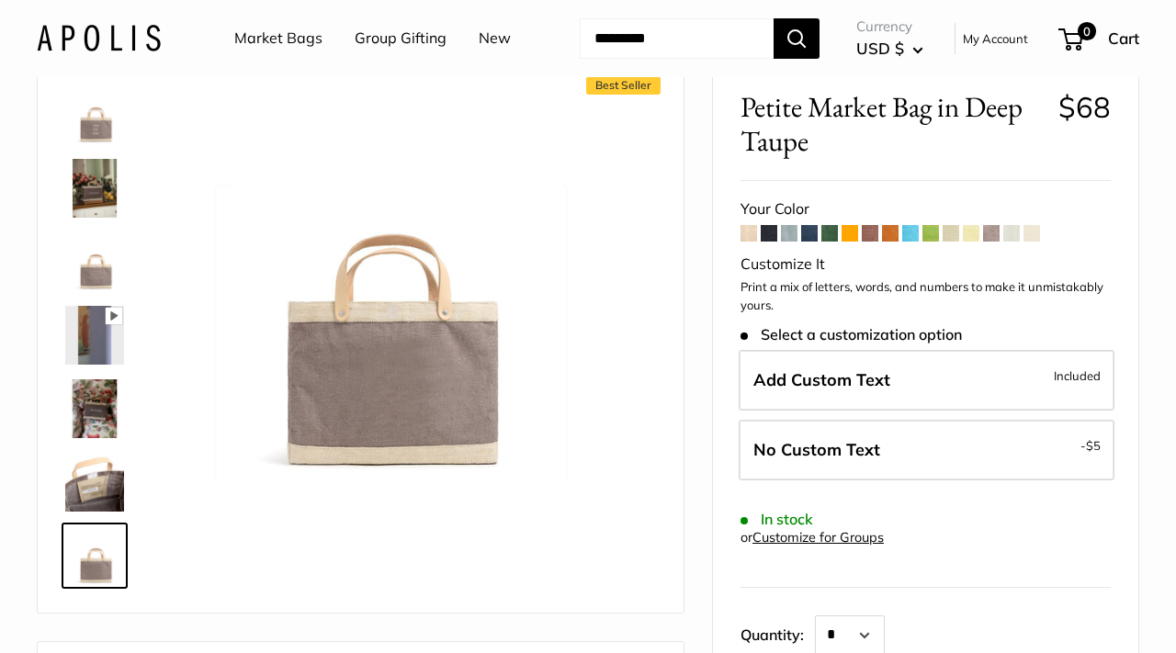
click at [1040, 236] on span at bounding box center [1031, 233] width 17 height 17
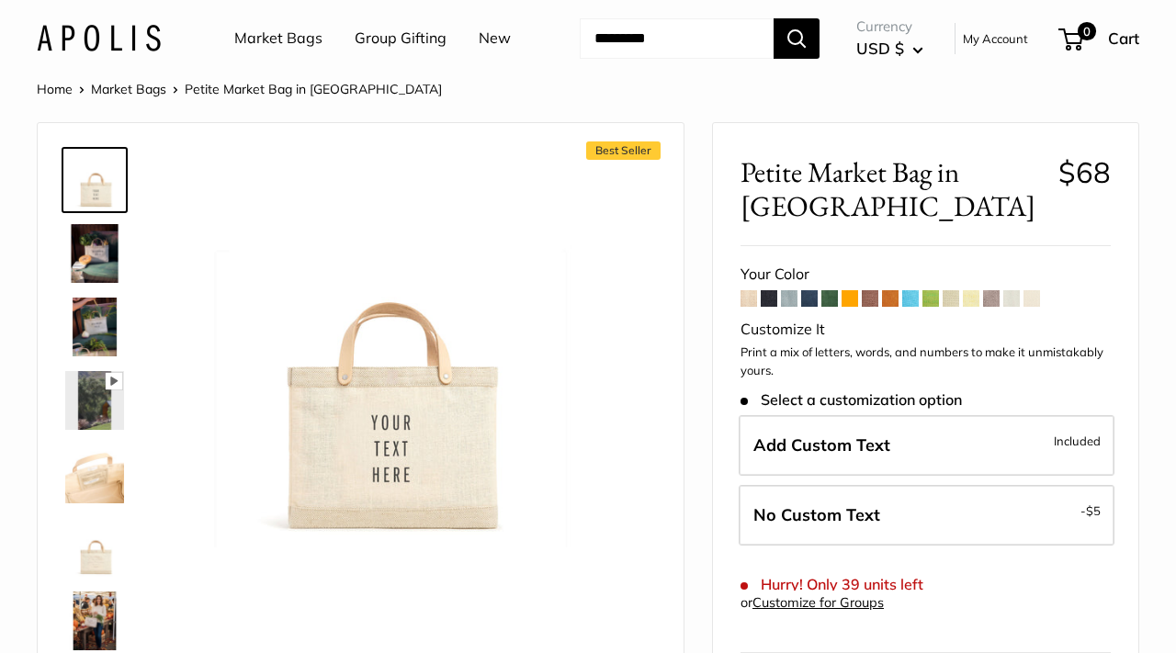
click at [1012, 290] on span at bounding box center [1011, 298] width 17 height 17
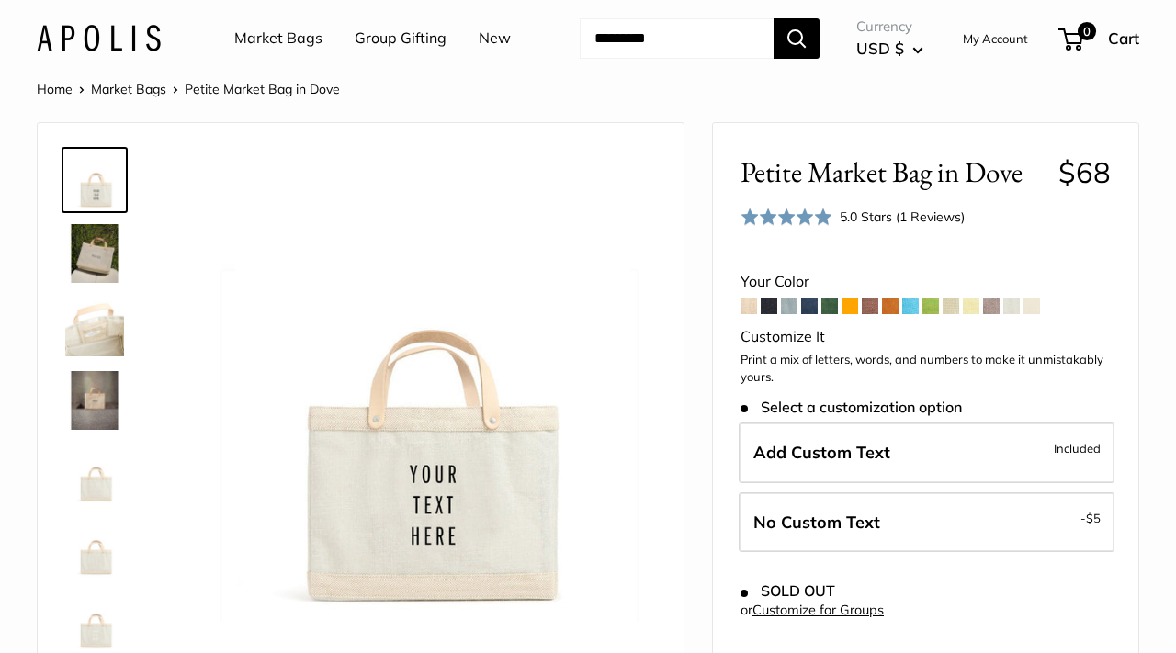
click at [749, 311] on span at bounding box center [748, 306] width 17 height 17
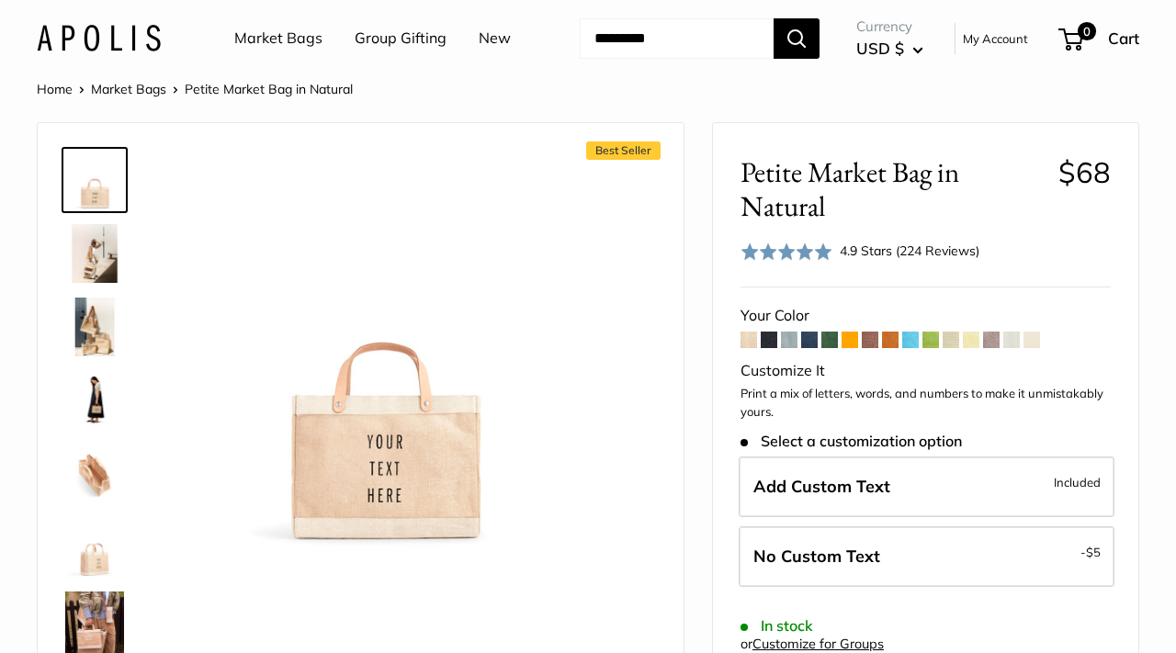
click at [769, 344] on span at bounding box center [769, 340] width 17 height 17
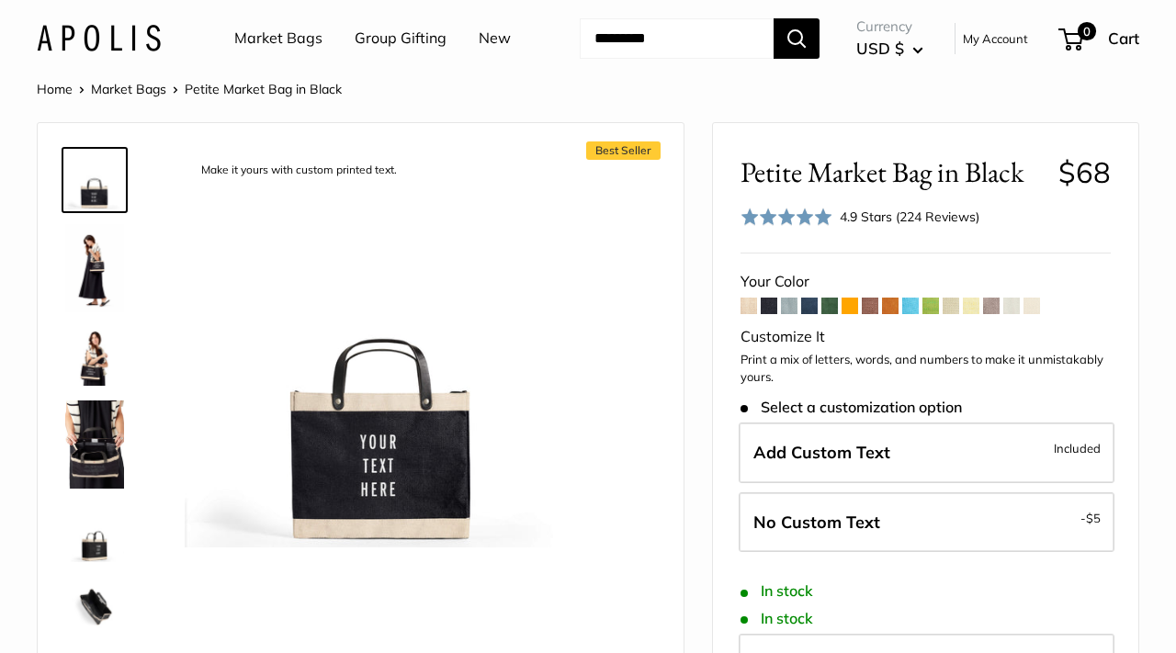
click at [108, 275] on img at bounding box center [94, 268] width 59 height 88
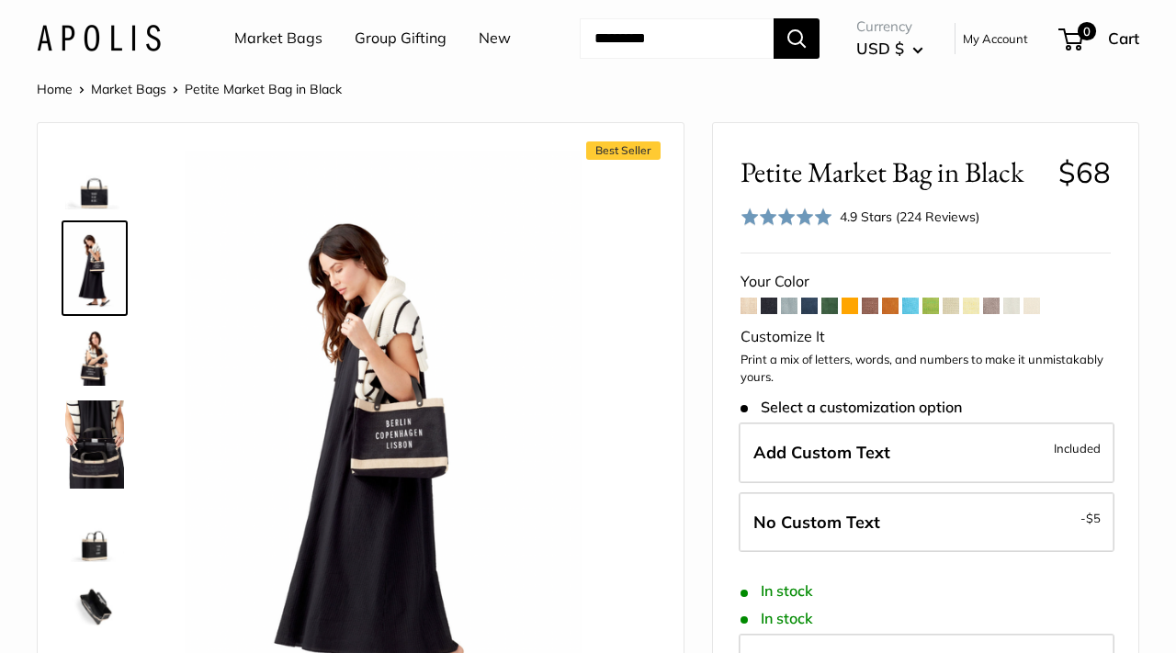
click at [92, 350] on img at bounding box center [94, 356] width 59 height 59
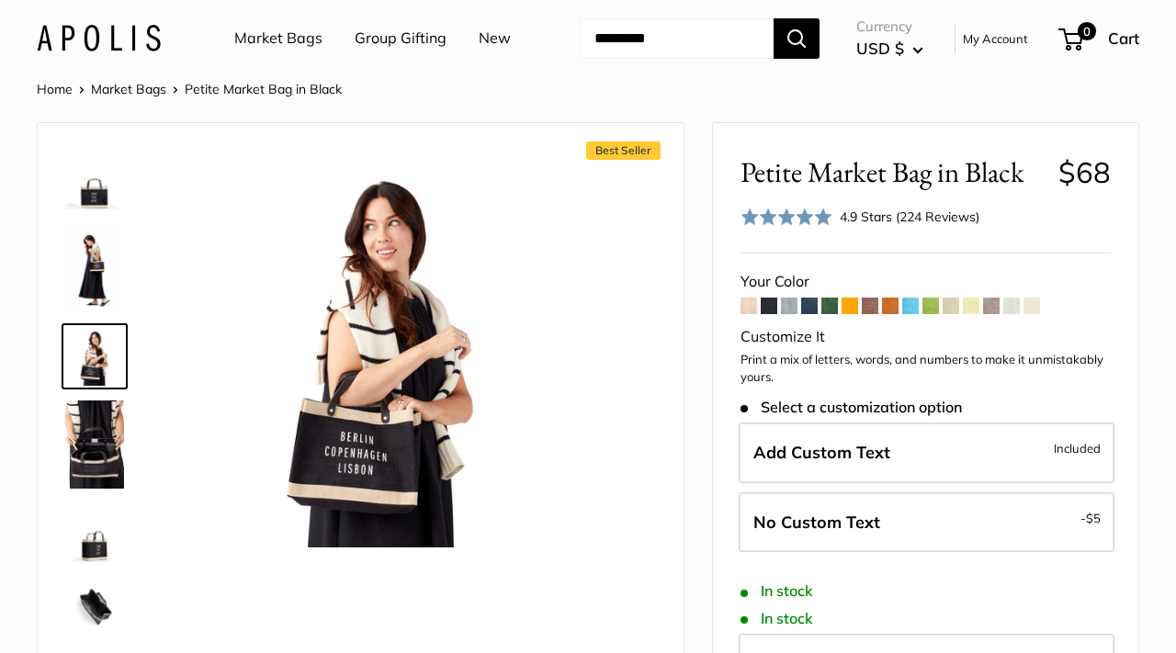
click at [791, 310] on span at bounding box center [789, 306] width 17 height 17
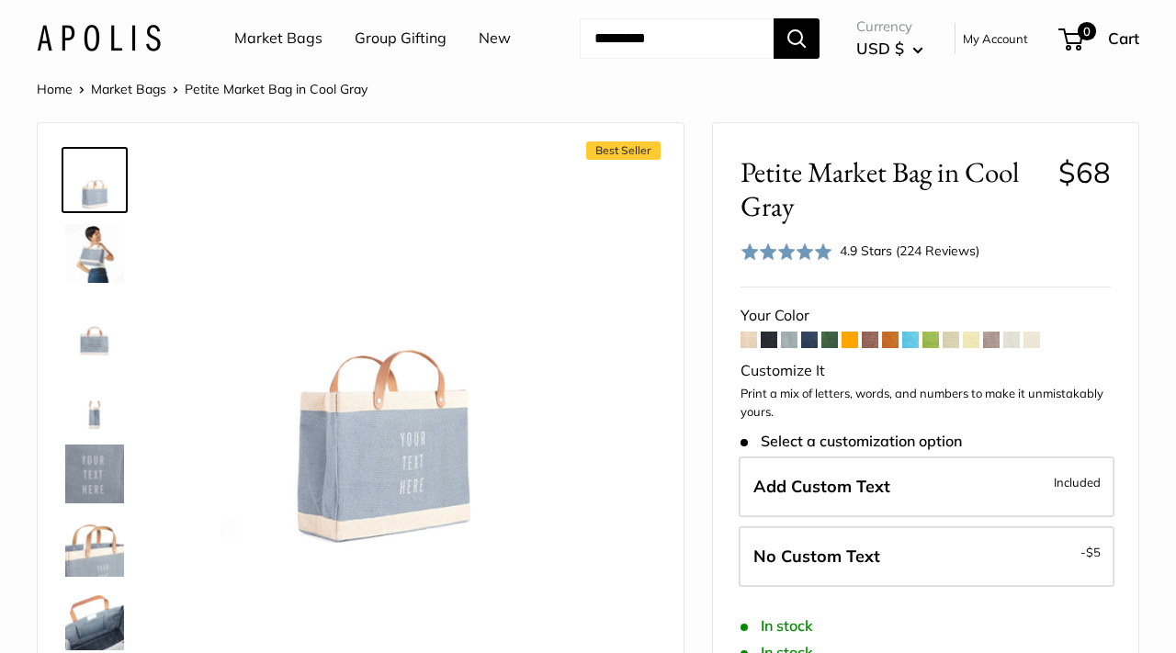
click at [816, 344] on span at bounding box center [809, 340] width 17 height 17
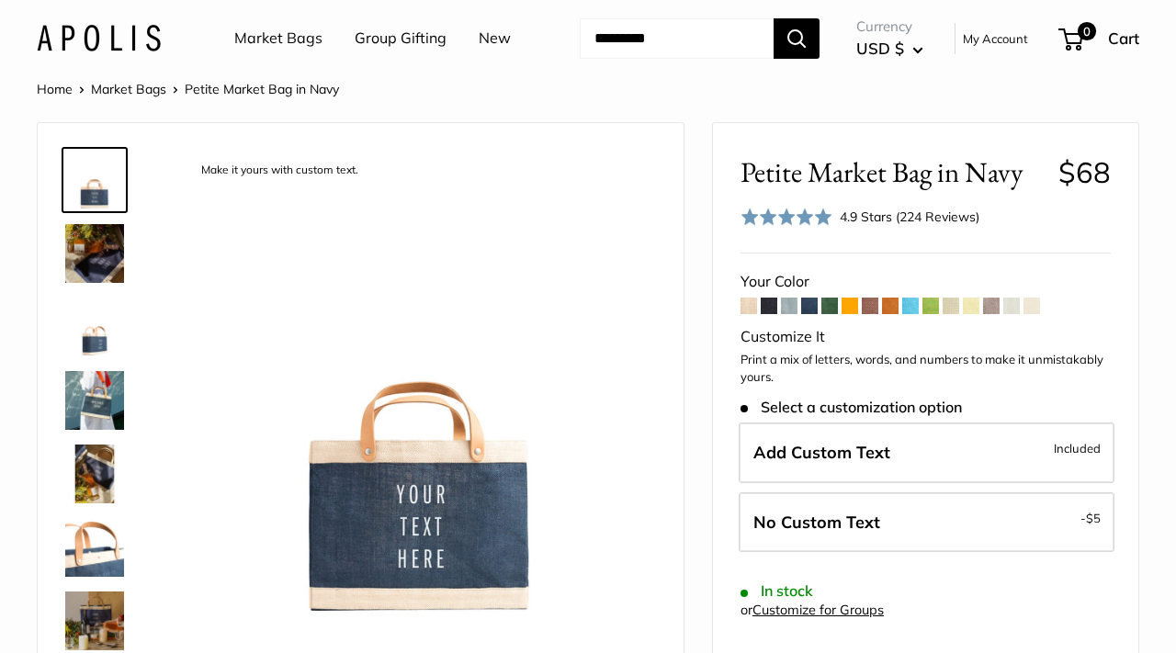
click at [133, 89] on link "Market Bags" at bounding box center [128, 89] width 75 height 17
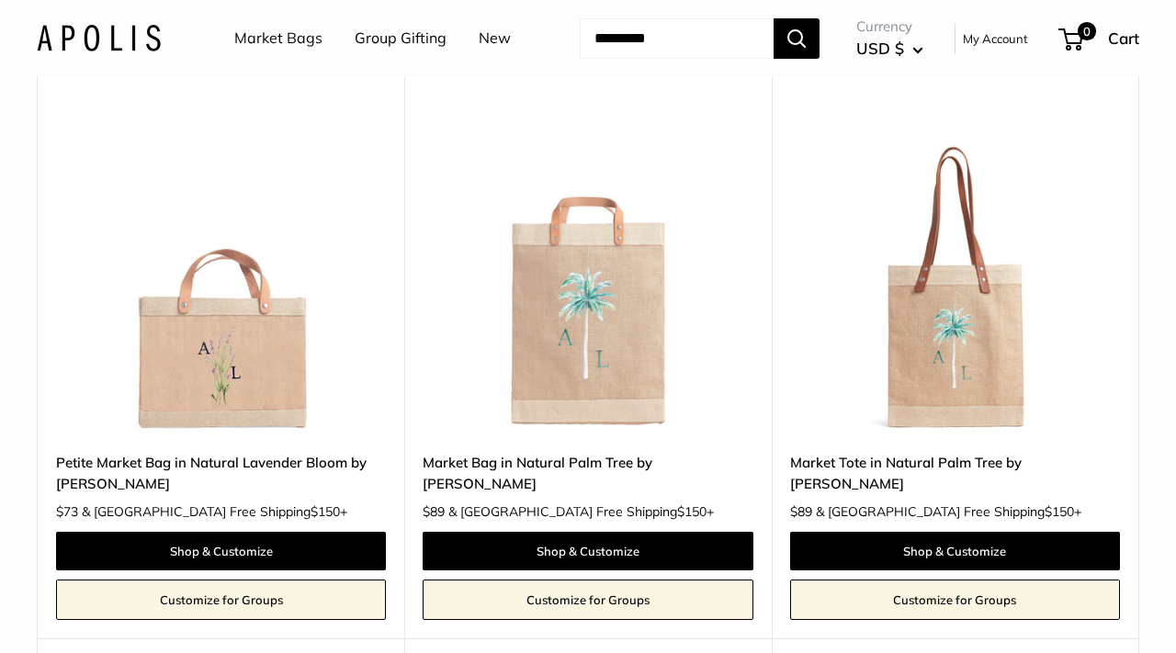
scroll to position [8745, 0]
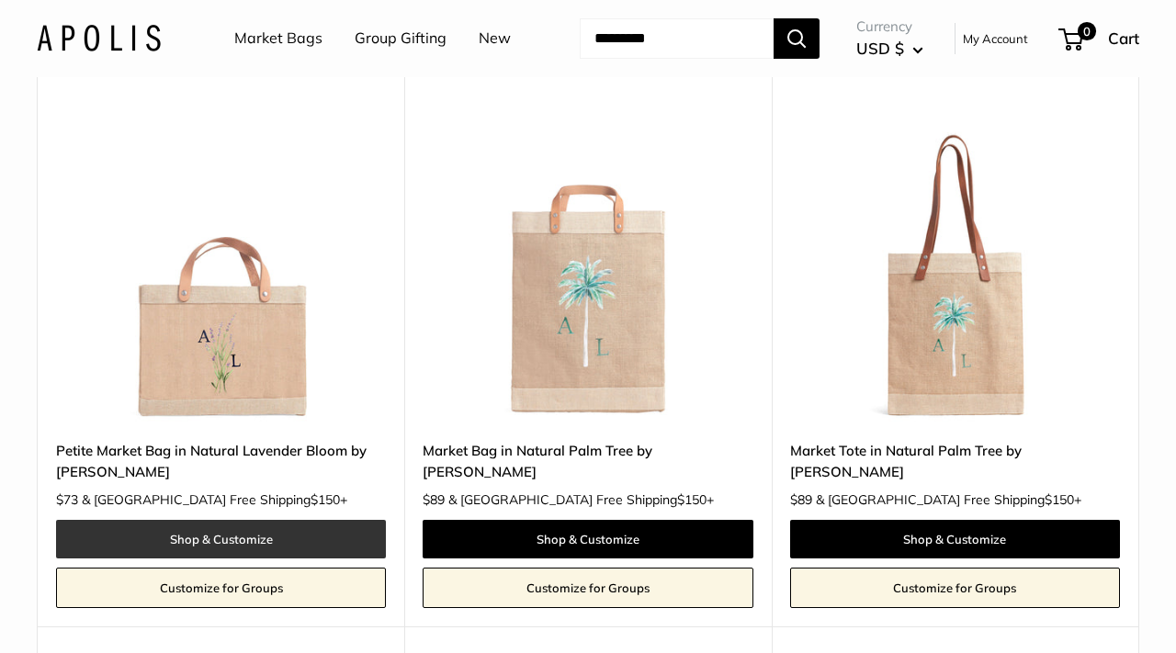
click at [182, 520] on link "Shop & Customize" at bounding box center [221, 539] width 330 height 39
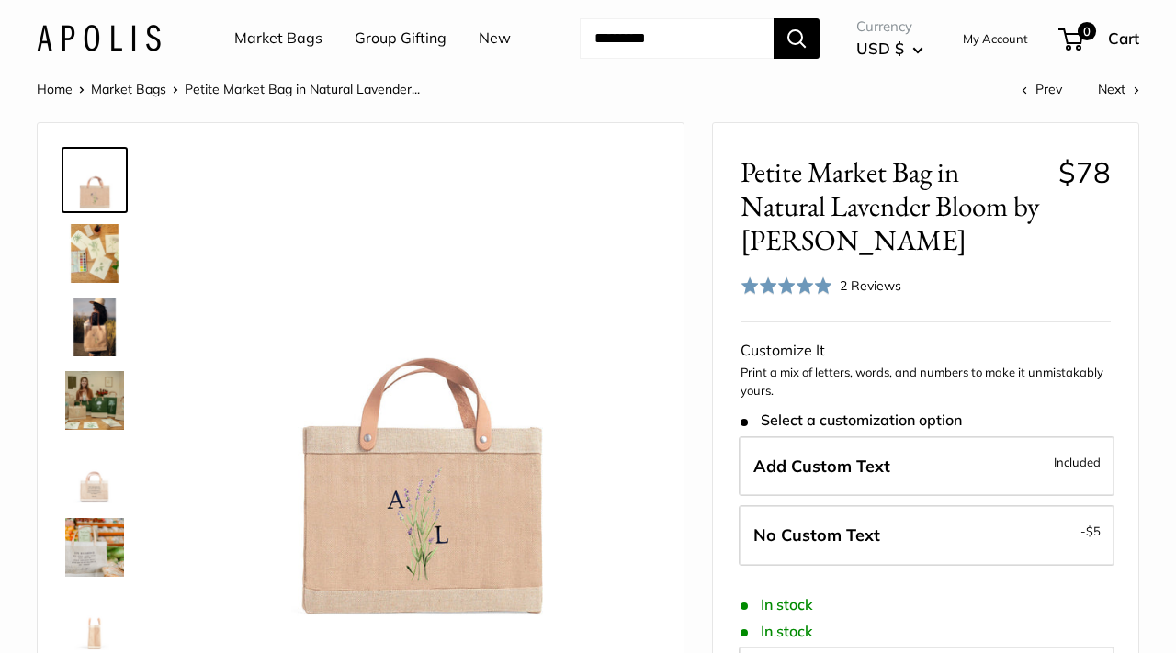
click at [83, 251] on img at bounding box center [94, 253] width 59 height 59
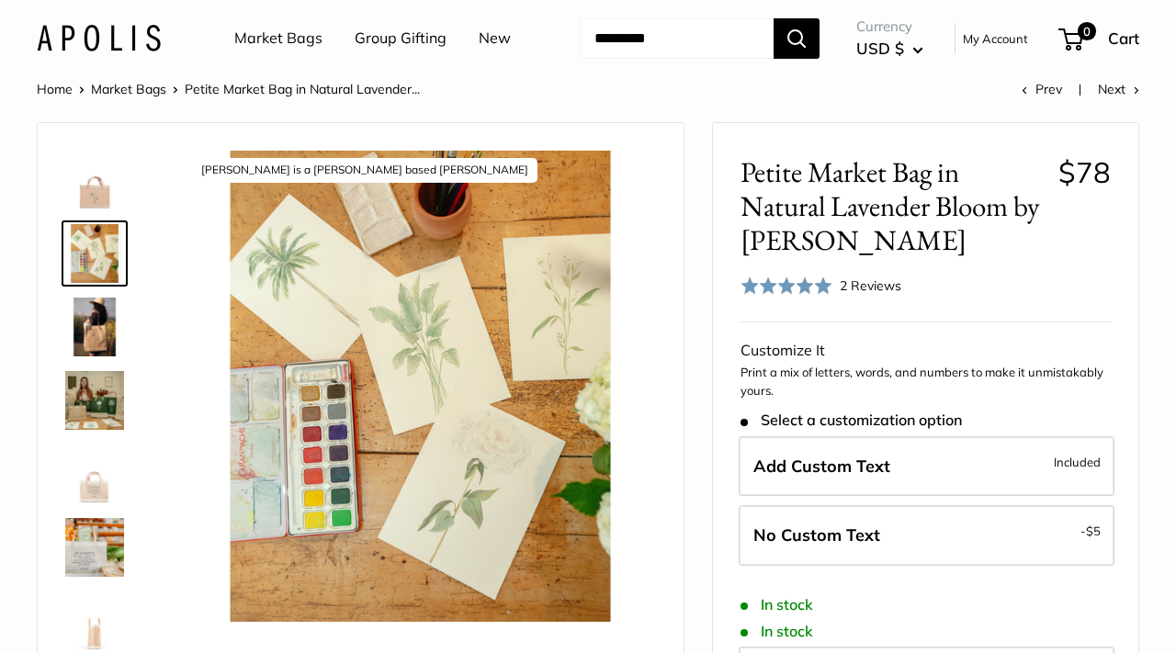
click at [90, 325] on img at bounding box center [94, 327] width 59 height 59
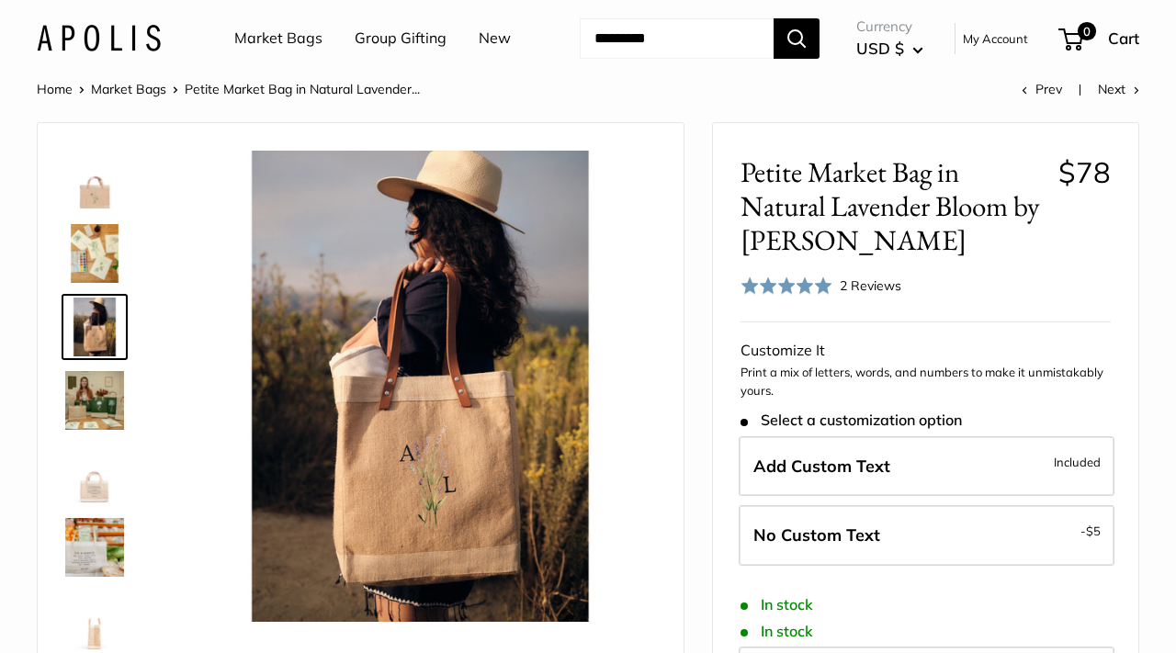
click at [92, 405] on img at bounding box center [94, 400] width 59 height 59
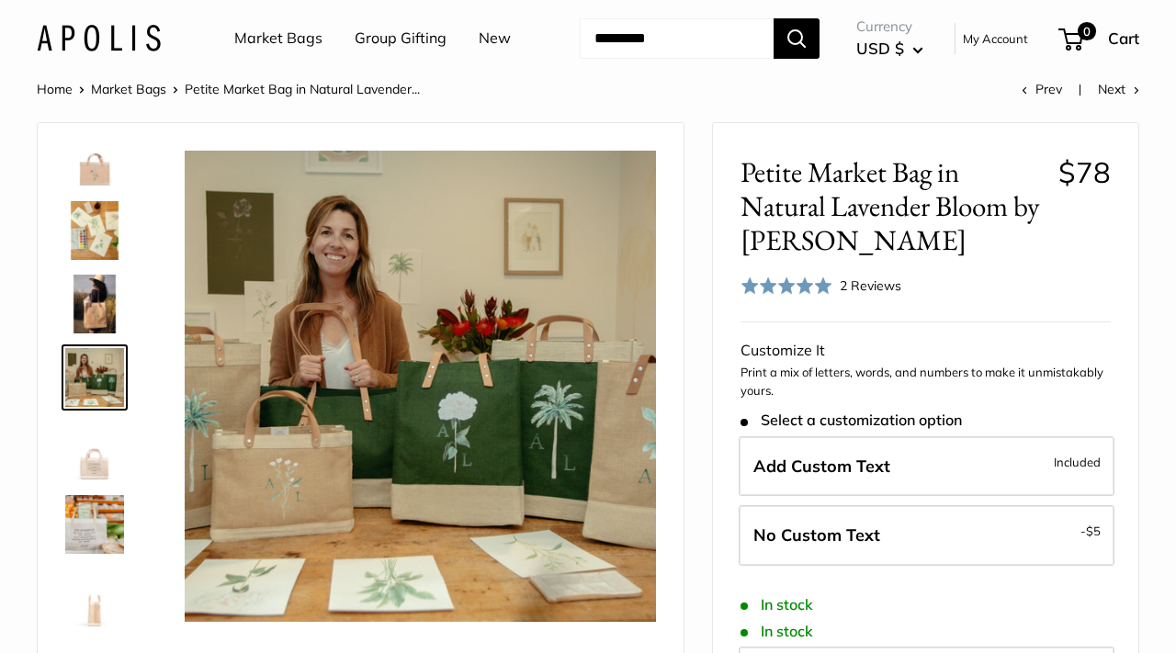
scroll to position [44, 0]
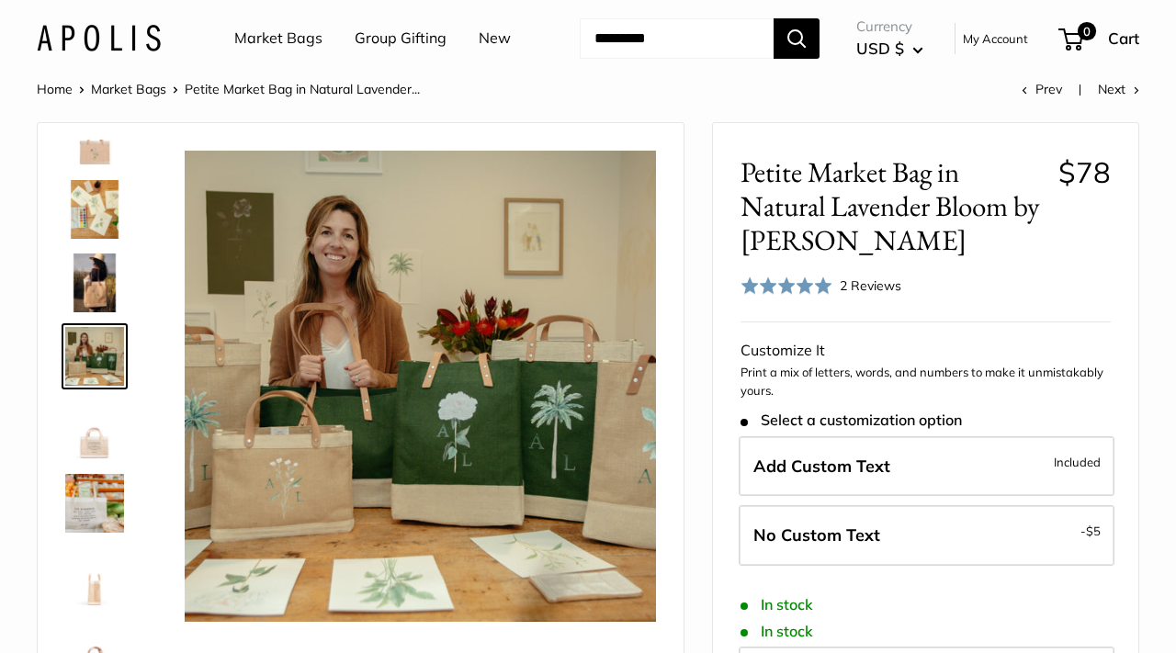
click at [93, 467] on div at bounding box center [102, 415] width 88 height 551
click at [94, 446] on img at bounding box center [94, 429] width 59 height 59
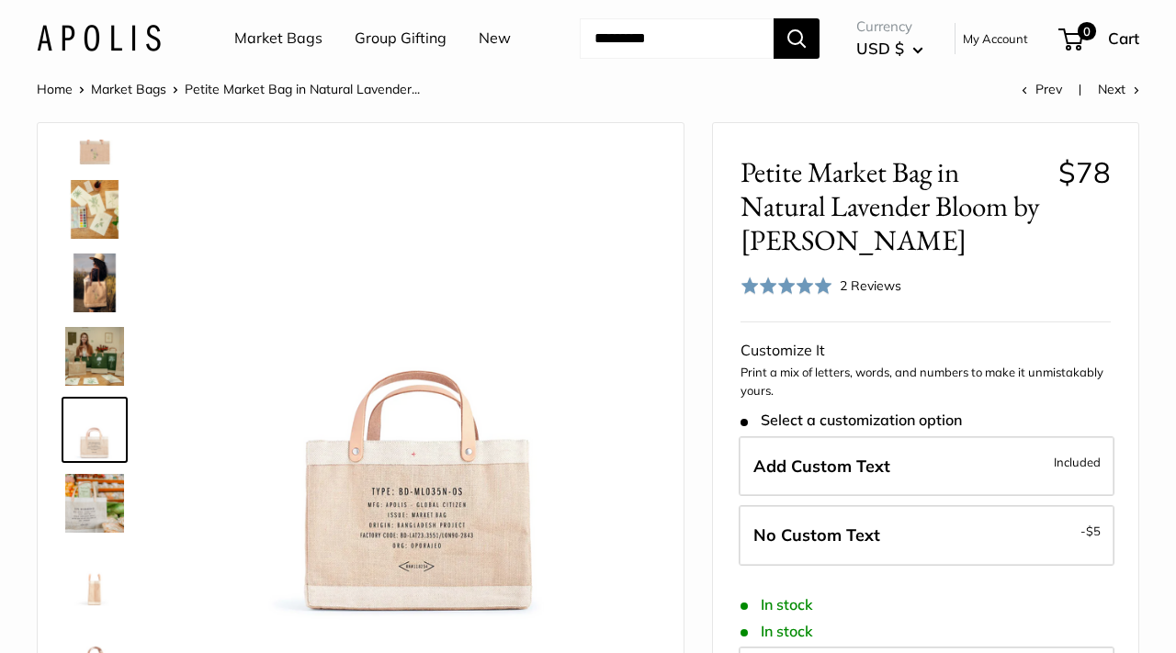
click at [95, 497] on img at bounding box center [94, 503] width 59 height 59
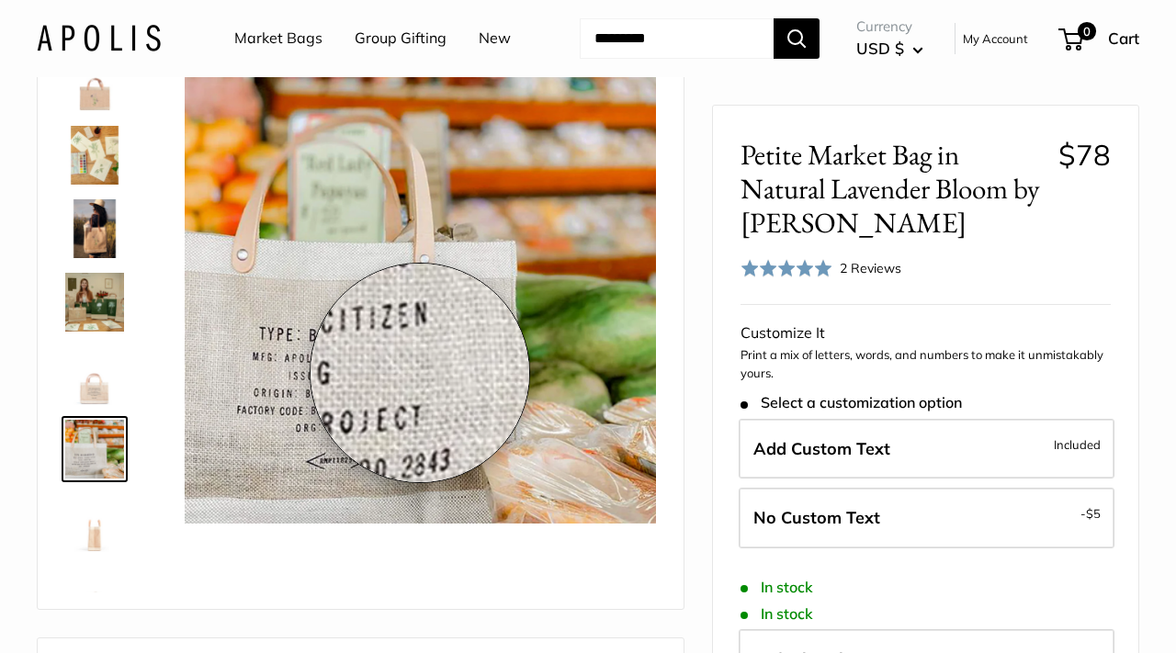
scroll to position [0, 0]
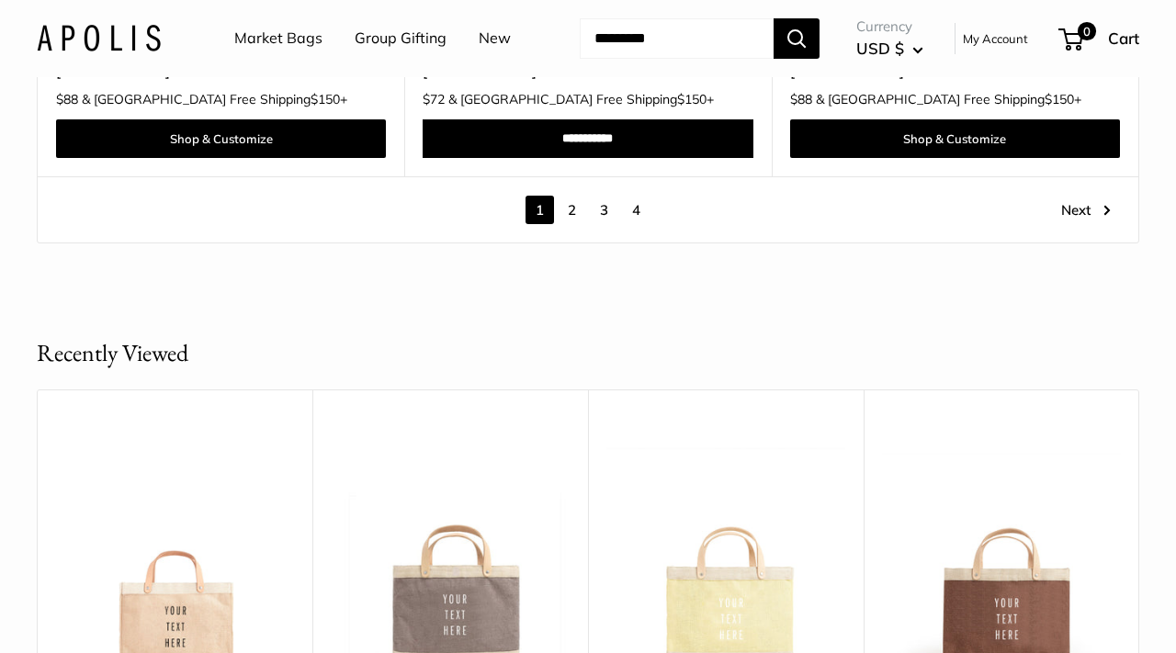
scroll to position [9730, 0]
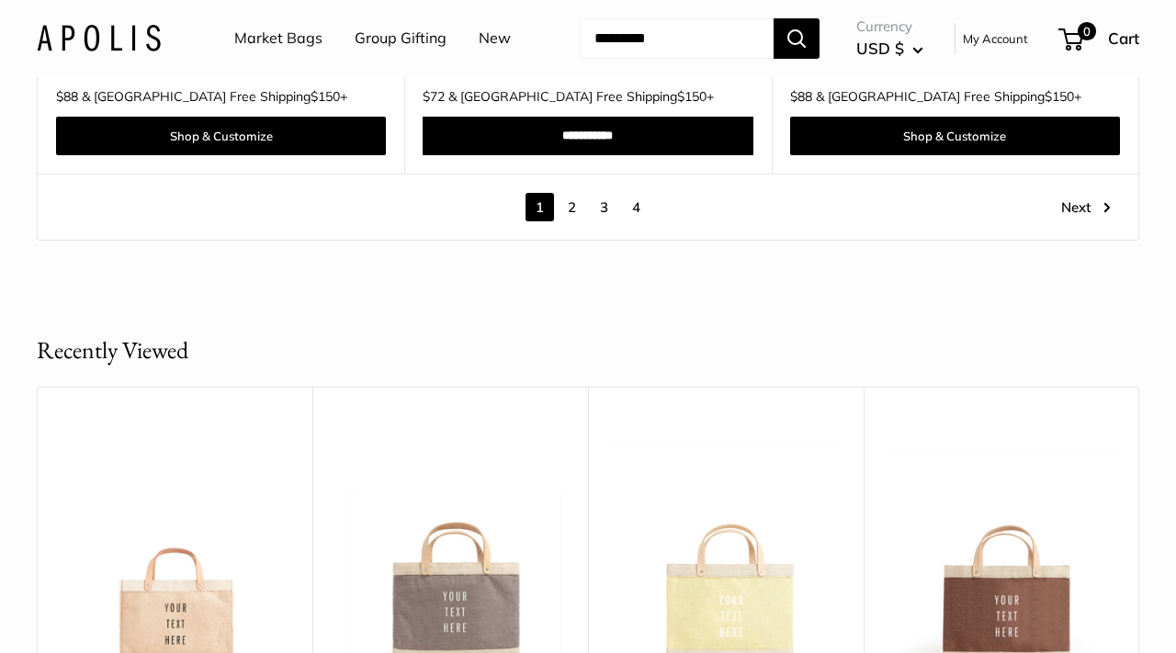
click at [572, 193] on link "2" at bounding box center [572, 207] width 28 height 28
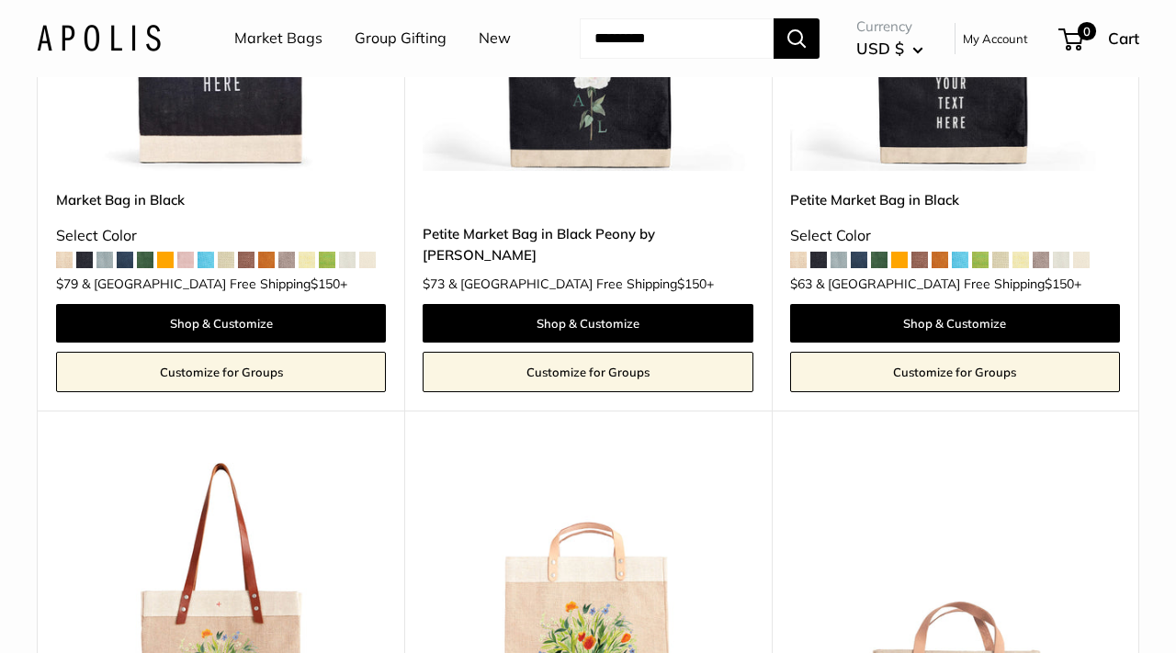
scroll to position [2198, 0]
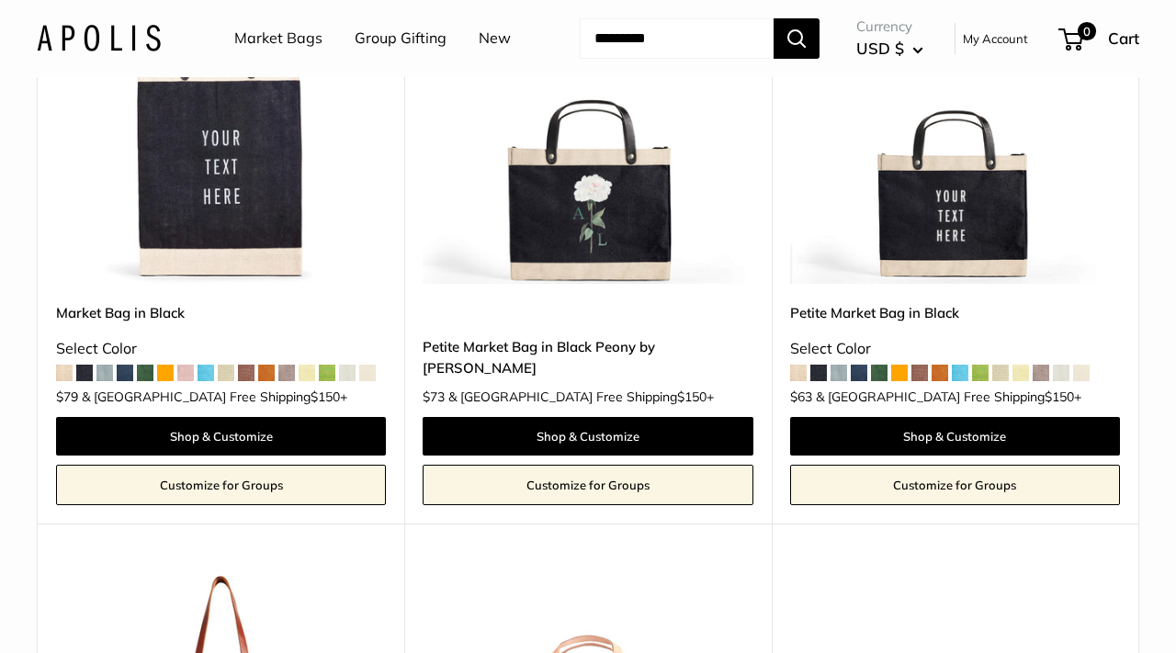
click at [0, 0] on img at bounding box center [0, 0] width 0 height 0
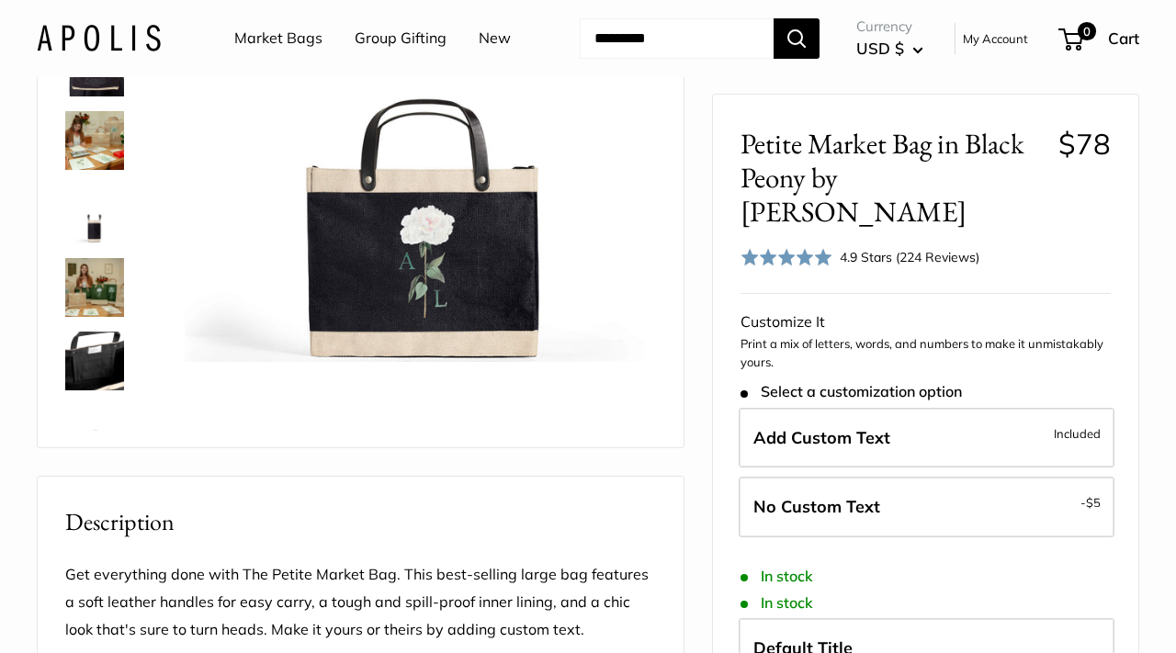
scroll to position [258, 0]
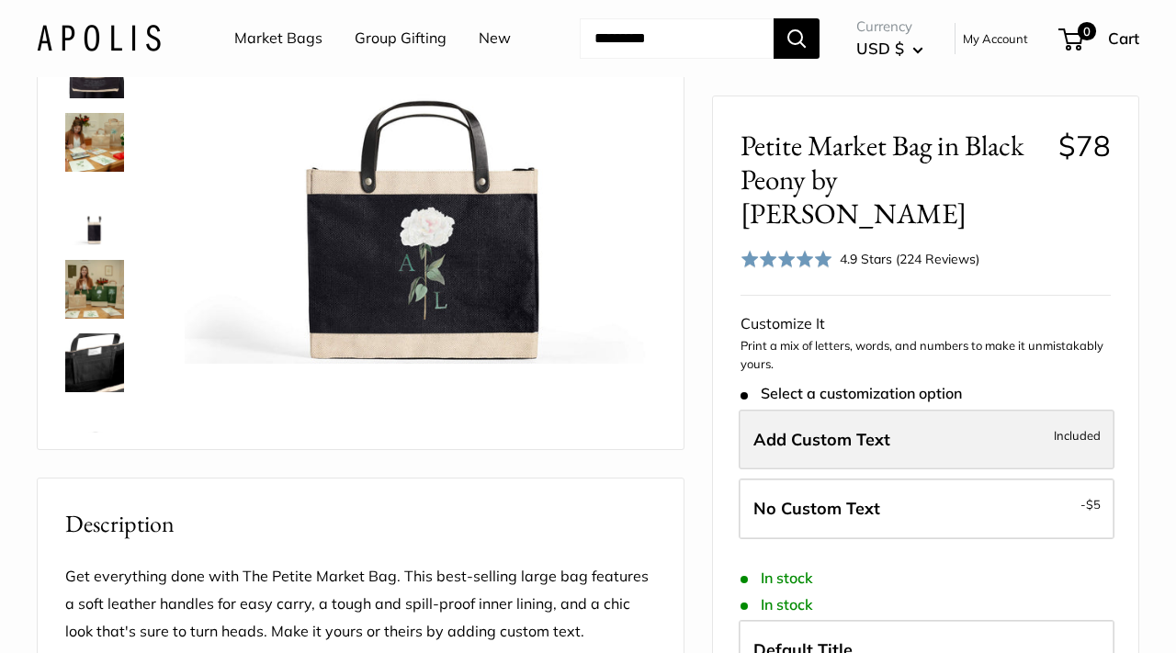
click at [878, 428] on span "Add Custom Text" at bounding box center [821, 438] width 137 height 21
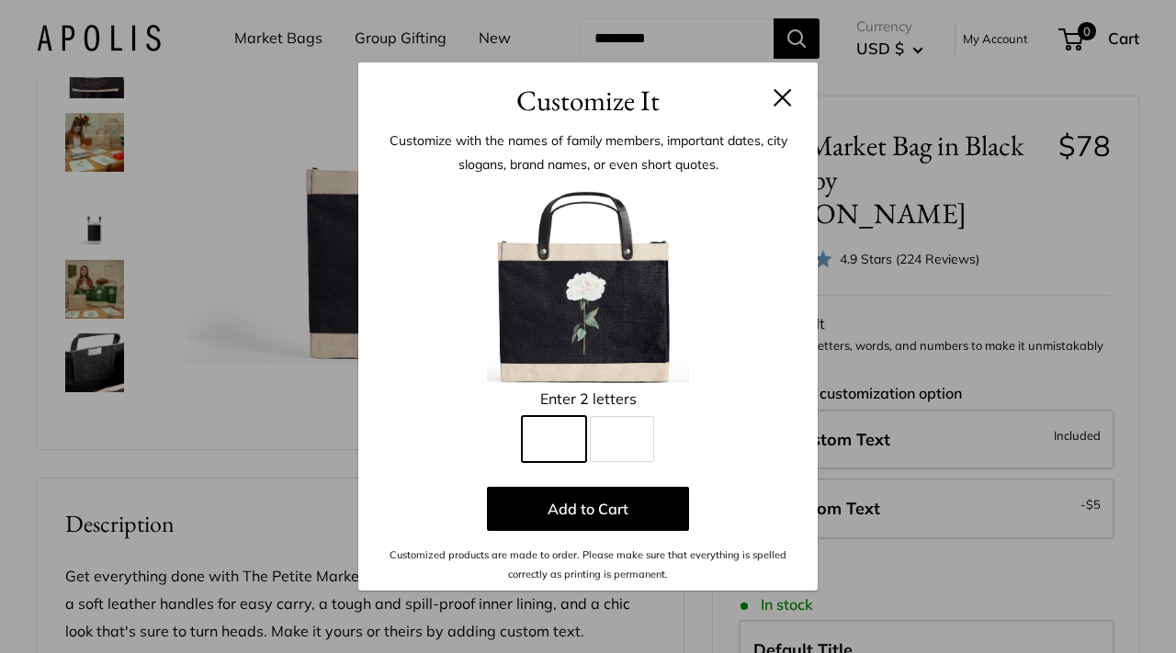
click at [575, 436] on input "Line 1" at bounding box center [554, 439] width 64 height 46
type input "*"
click at [782, 96] on button at bounding box center [782, 97] width 18 height 18
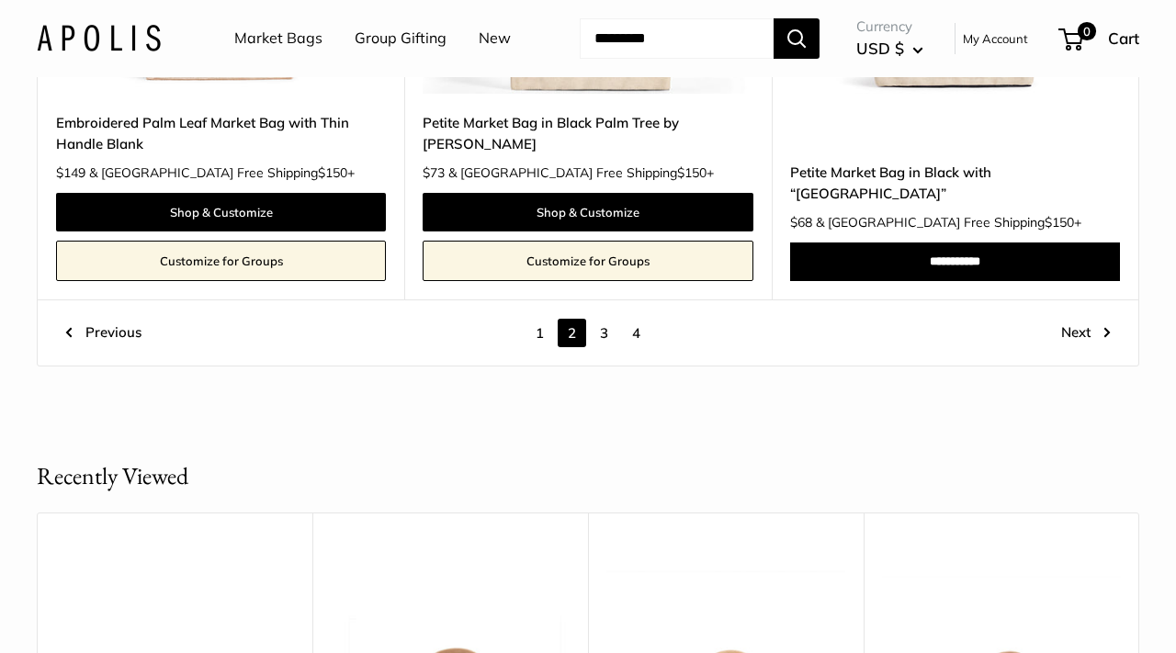
scroll to position [9251, 0]
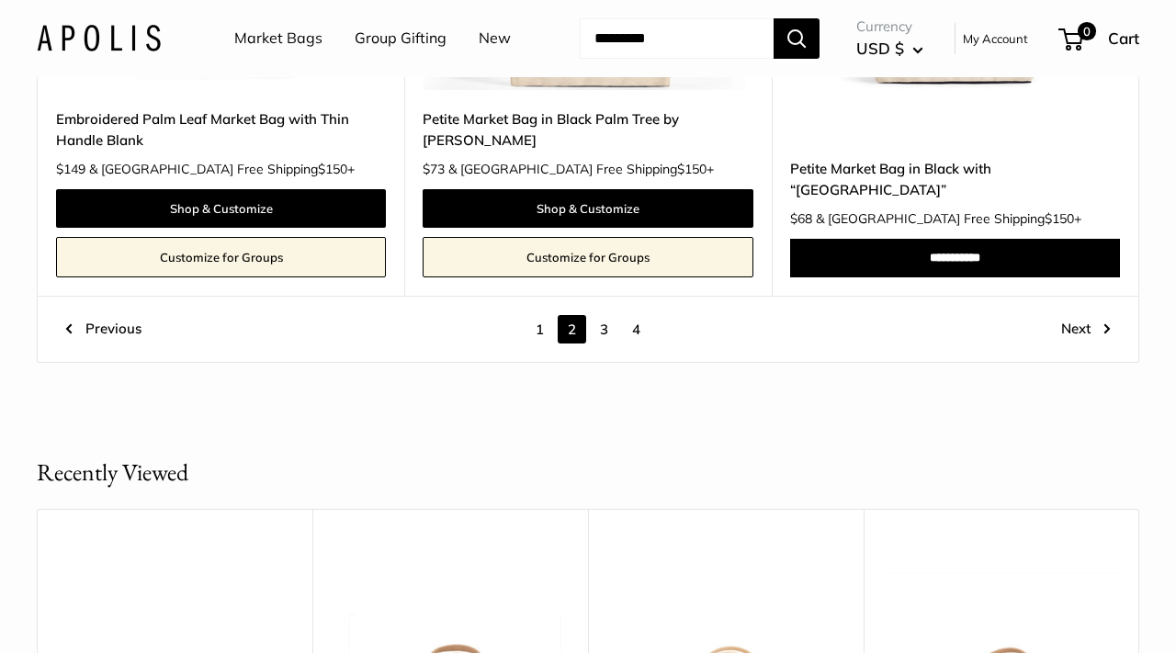
click at [605, 328] on link "3" at bounding box center [604, 329] width 28 height 28
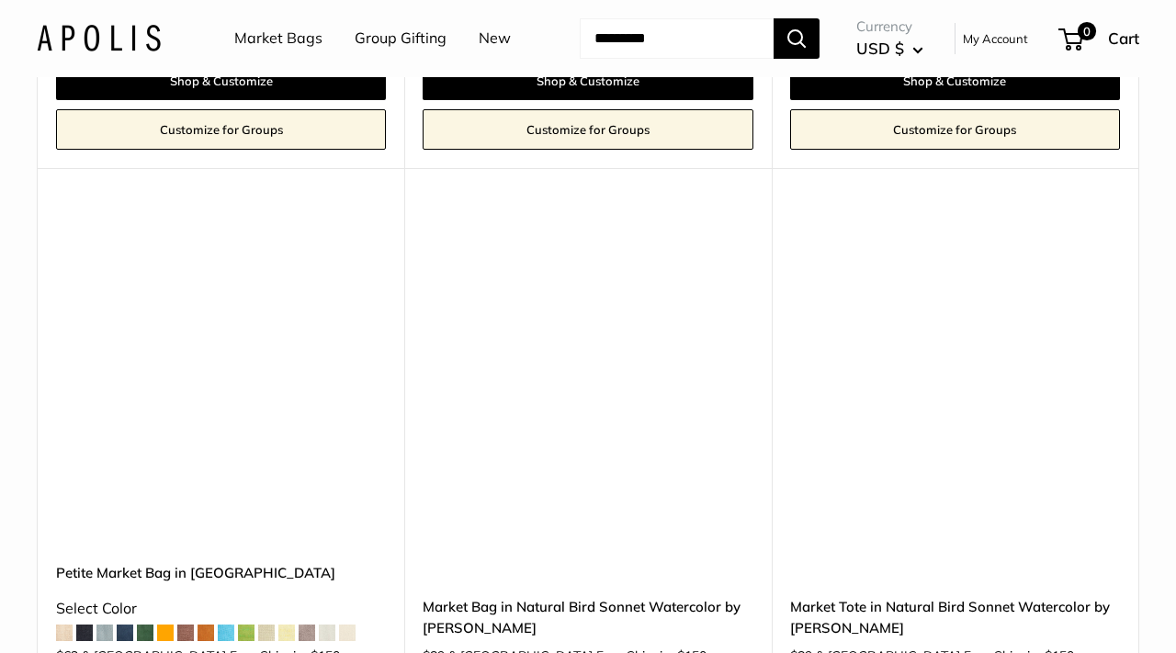
scroll to position [4595, 0]
